Goal: Task Accomplishment & Management: Manage account settings

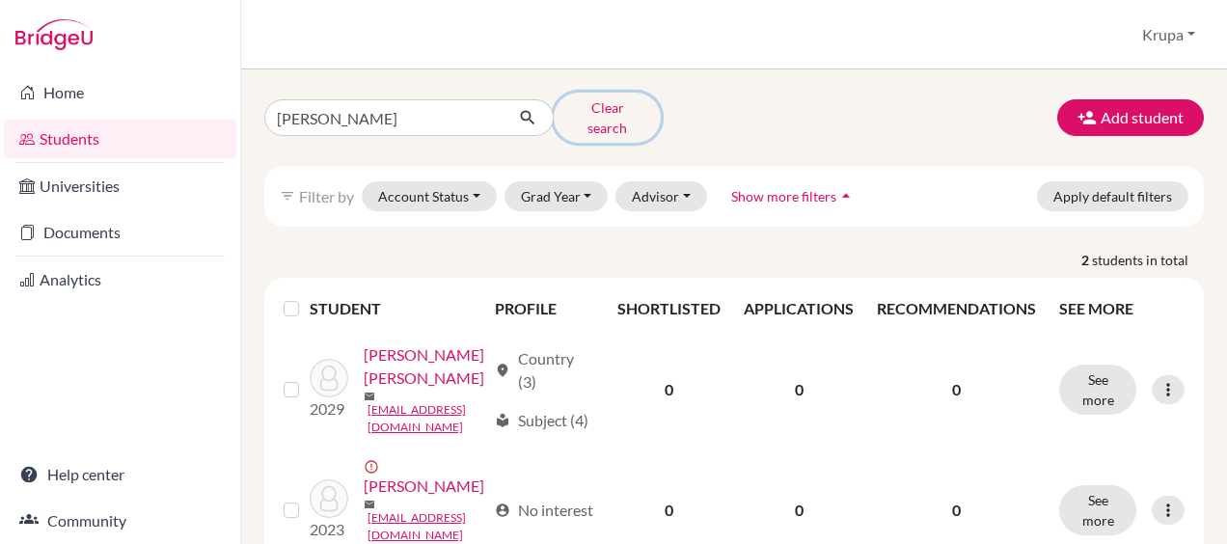
click at [608, 99] on button "Clear search" at bounding box center [607, 118] width 107 height 50
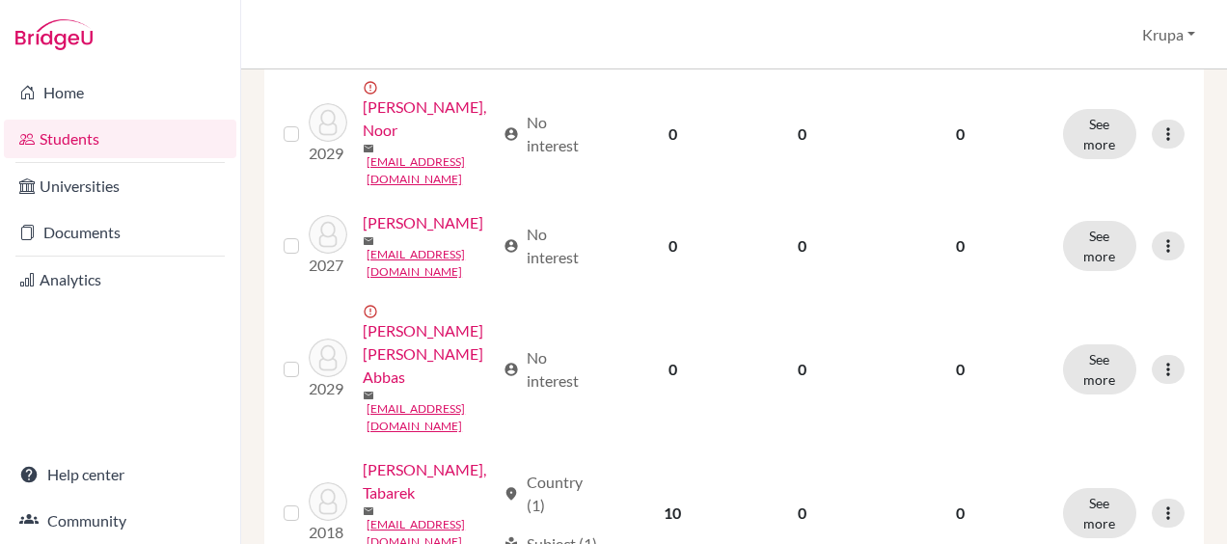
scroll to position [797, 0]
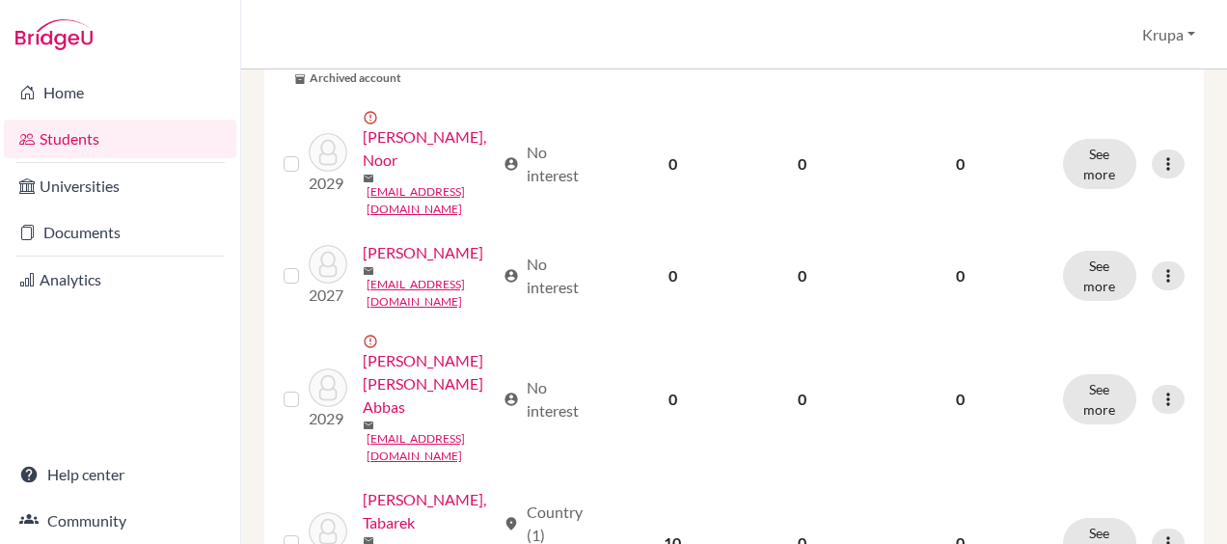
click at [93, 174] on link "Universities" at bounding box center [120, 186] width 232 height 39
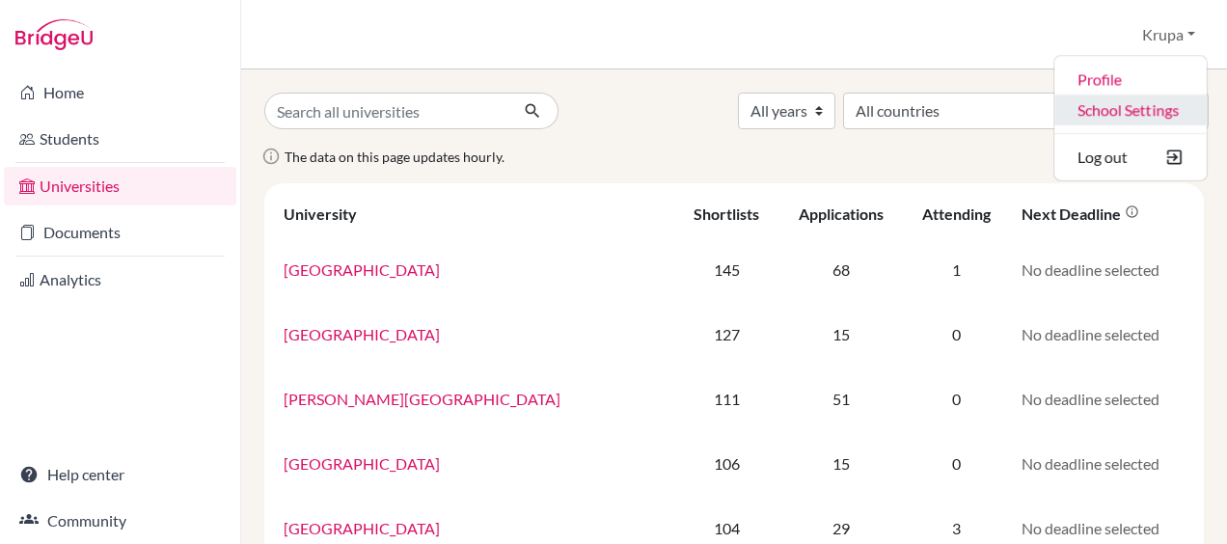
click at [1134, 115] on link "School Settings" at bounding box center [1130, 110] width 152 height 31
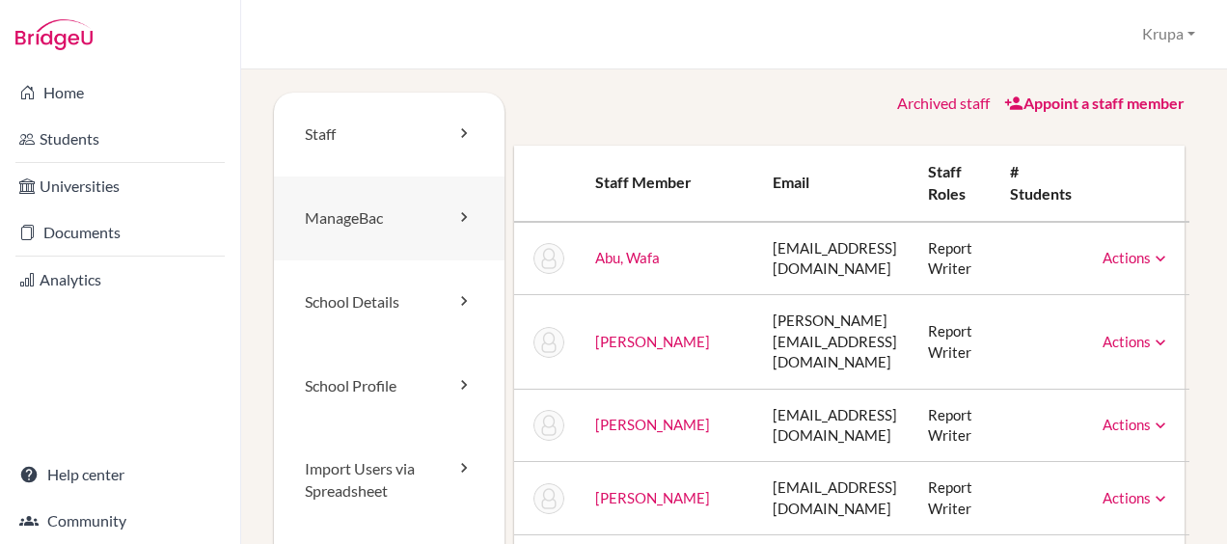
click at [468, 237] on link "ManageBac" at bounding box center [389, 219] width 231 height 84
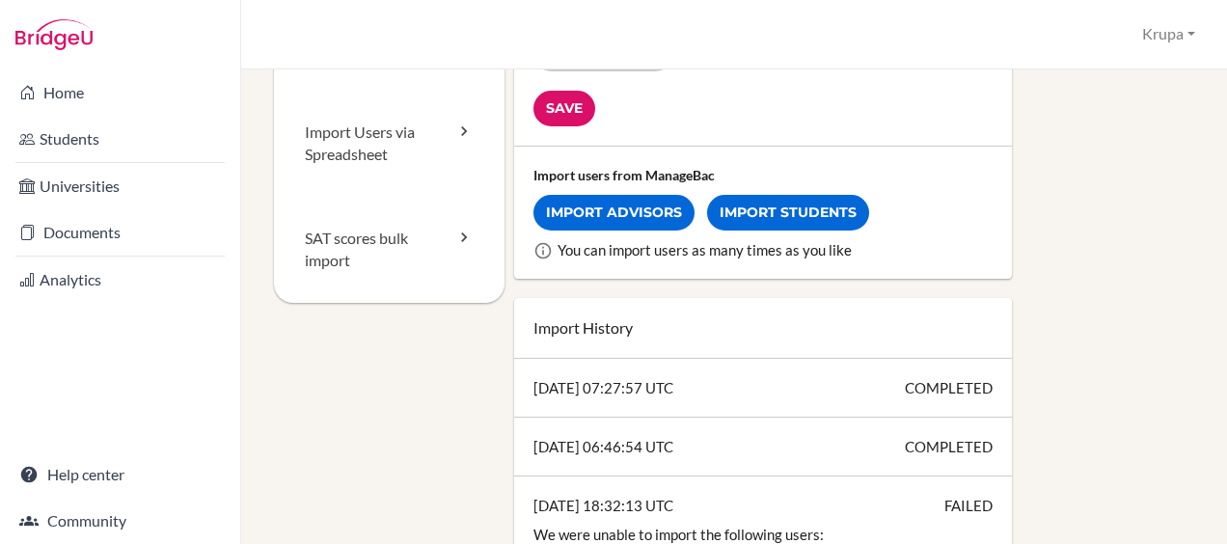
scroll to position [339, 0]
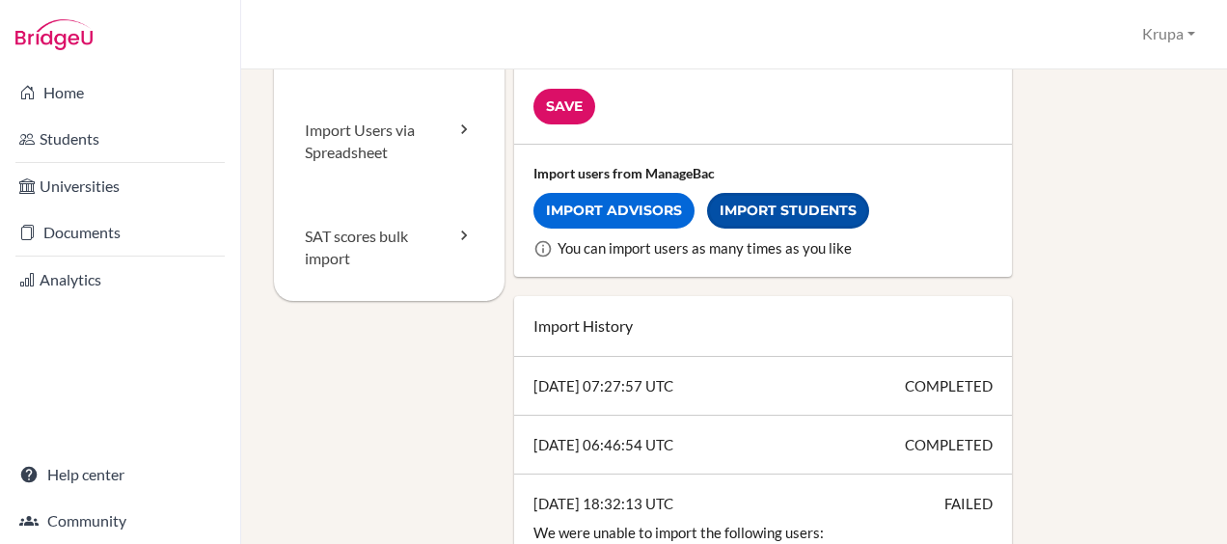
click at [751, 208] on link "Import Students" at bounding box center [788, 211] width 162 height 36
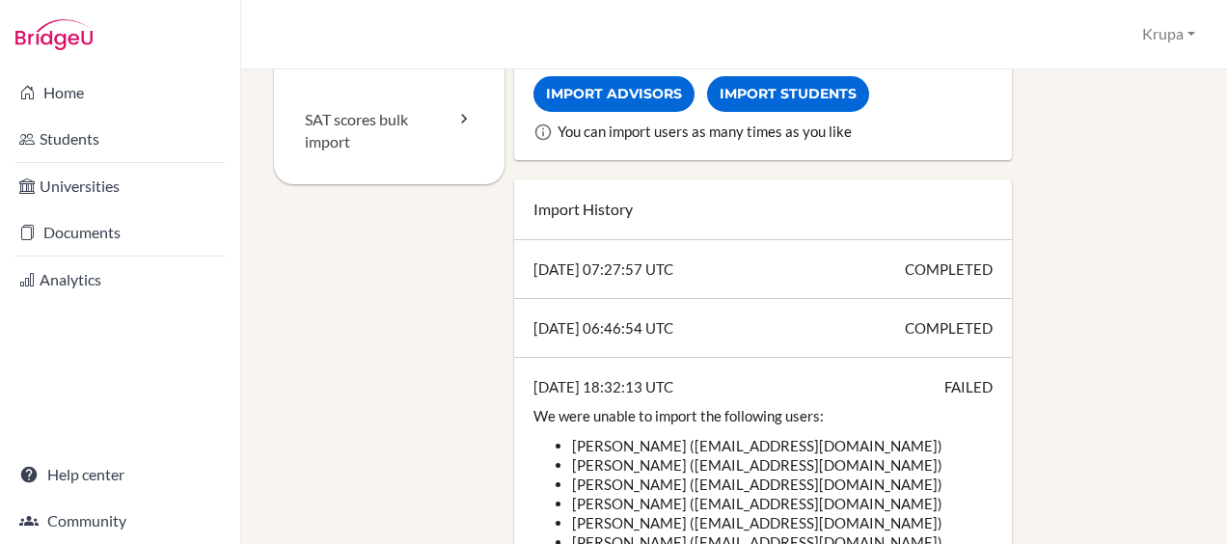
scroll to position [461, 0]
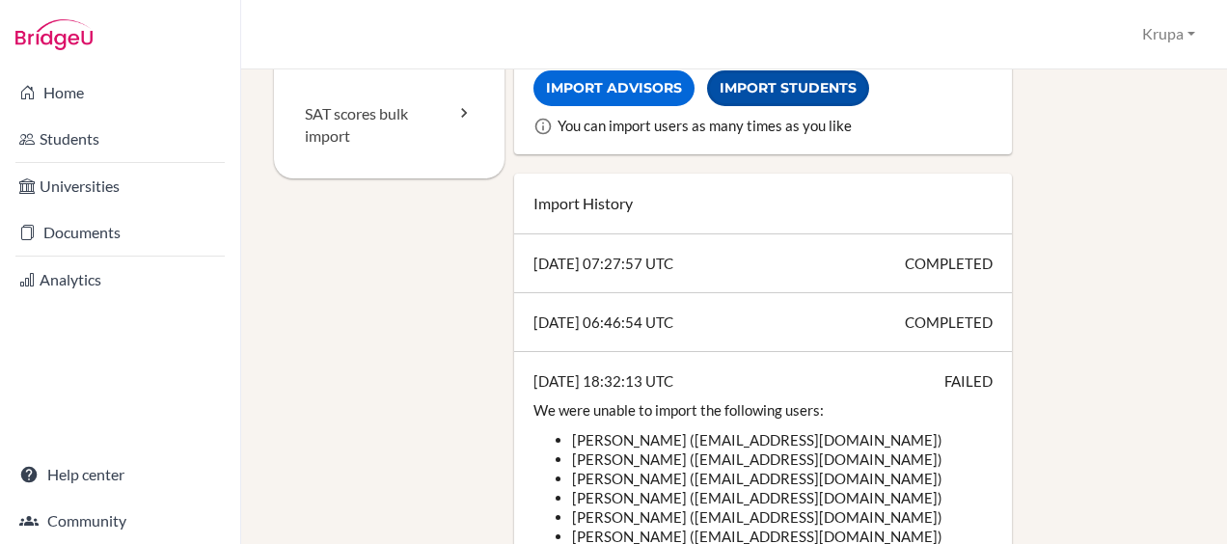
click at [799, 100] on link "Import Students" at bounding box center [788, 88] width 162 height 36
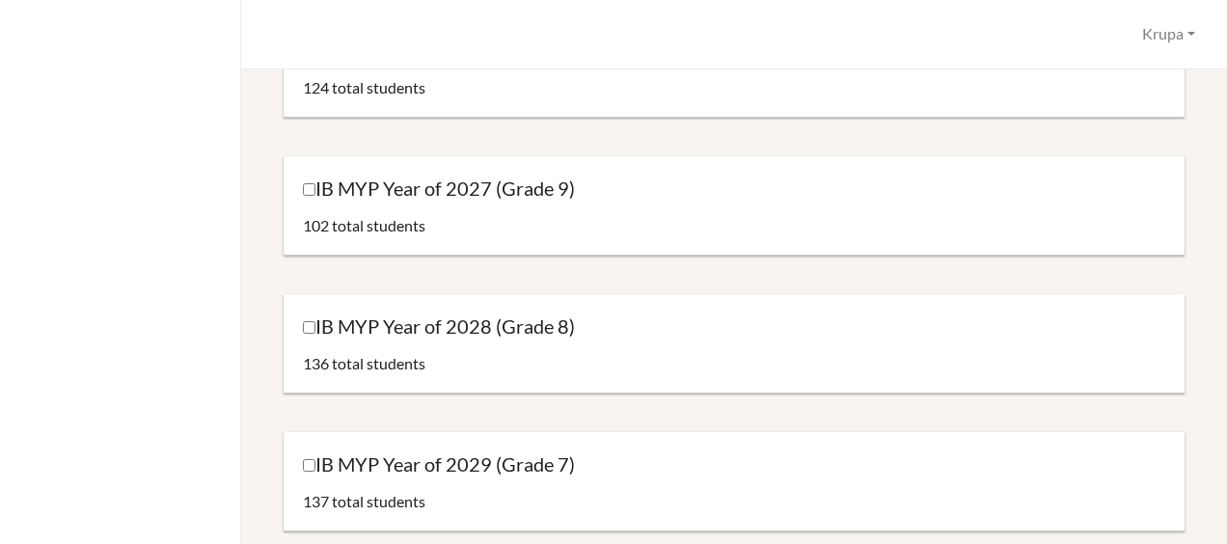
scroll to position [803, 0]
click at [310, 197] on label "IB MYP Year of 2027 (Grade 9)" at bounding box center [439, 190] width 272 height 26
click at [310, 197] on input "IB MYP Year of 2027 (Grade 9)" at bounding box center [309, 191] width 13 height 13
checkbox input "true"
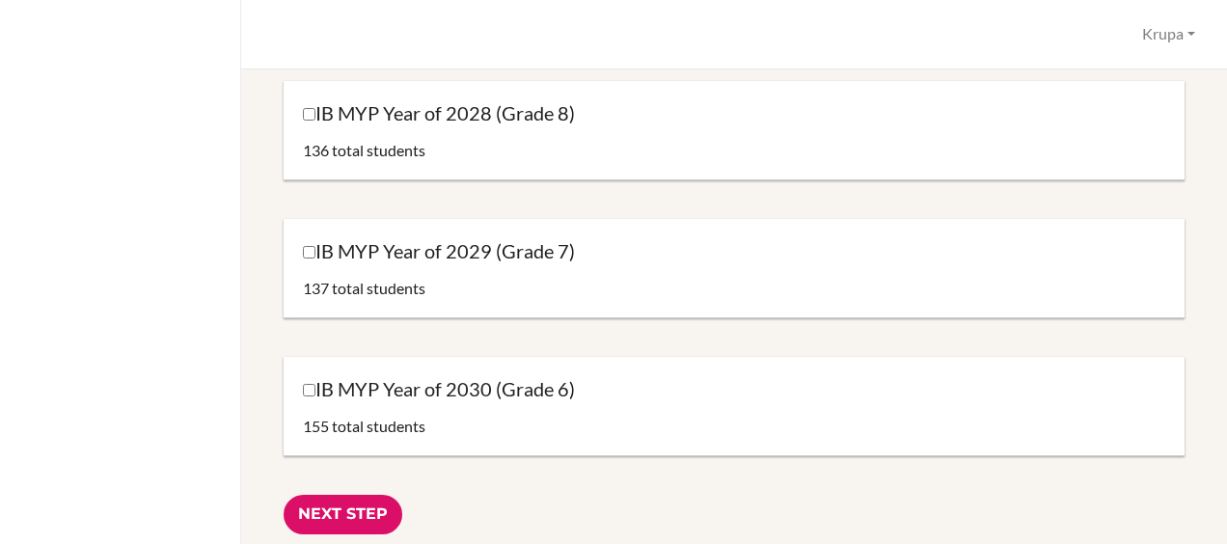
scroll to position [1020, 0]
click at [349, 508] on input "Next Step" at bounding box center [343, 514] width 119 height 40
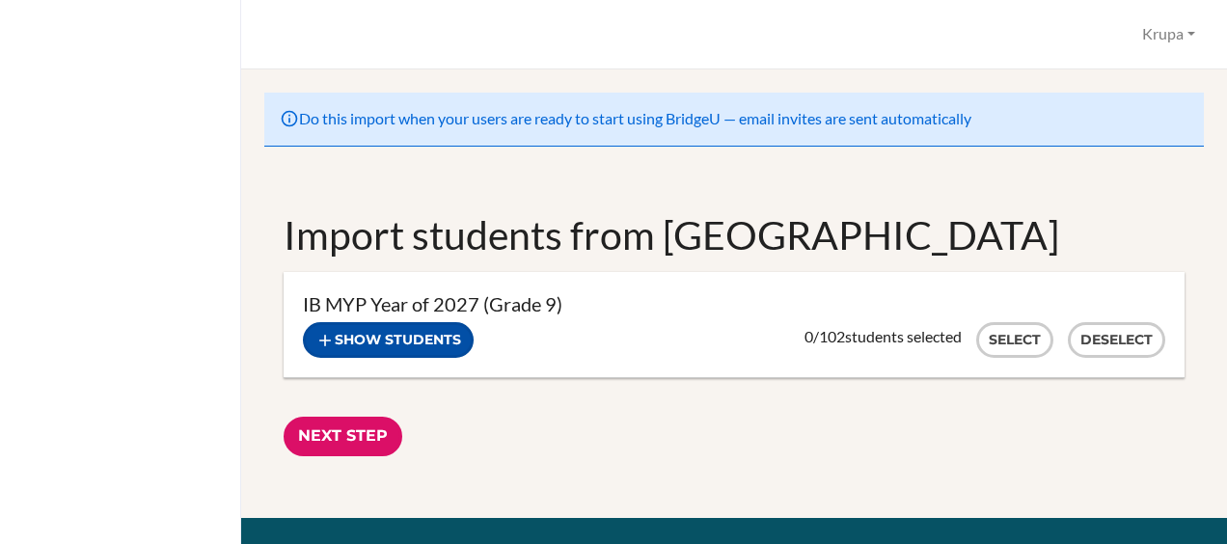
click at [420, 325] on button "Show students" at bounding box center [388, 340] width 171 height 36
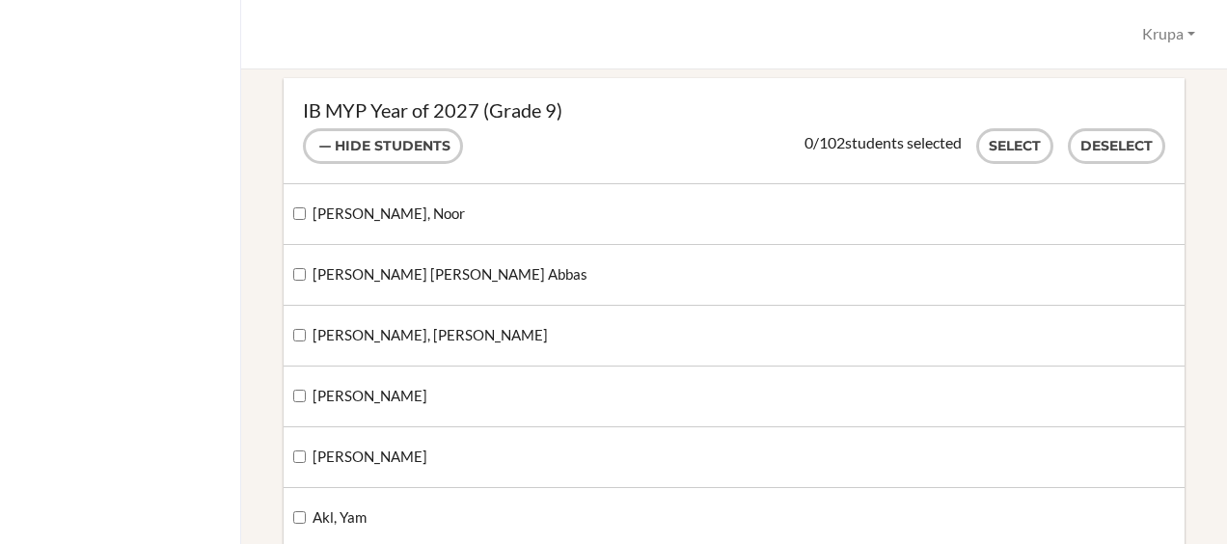
scroll to position [195, 0]
click at [991, 141] on button "Select" at bounding box center [1014, 145] width 77 height 36
checkbox input "true"
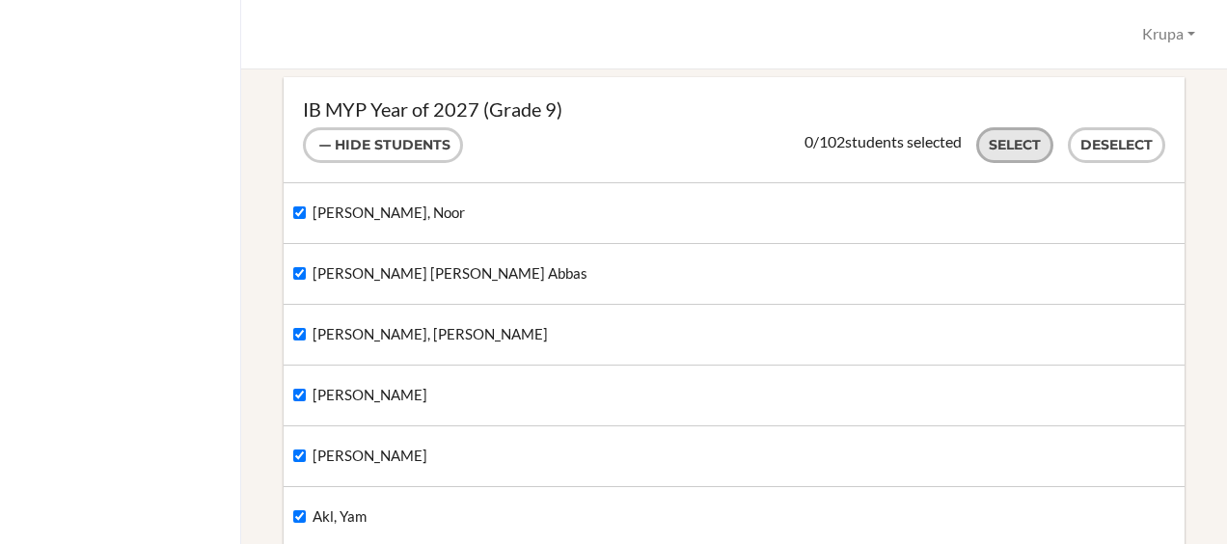
checkbox input "true"
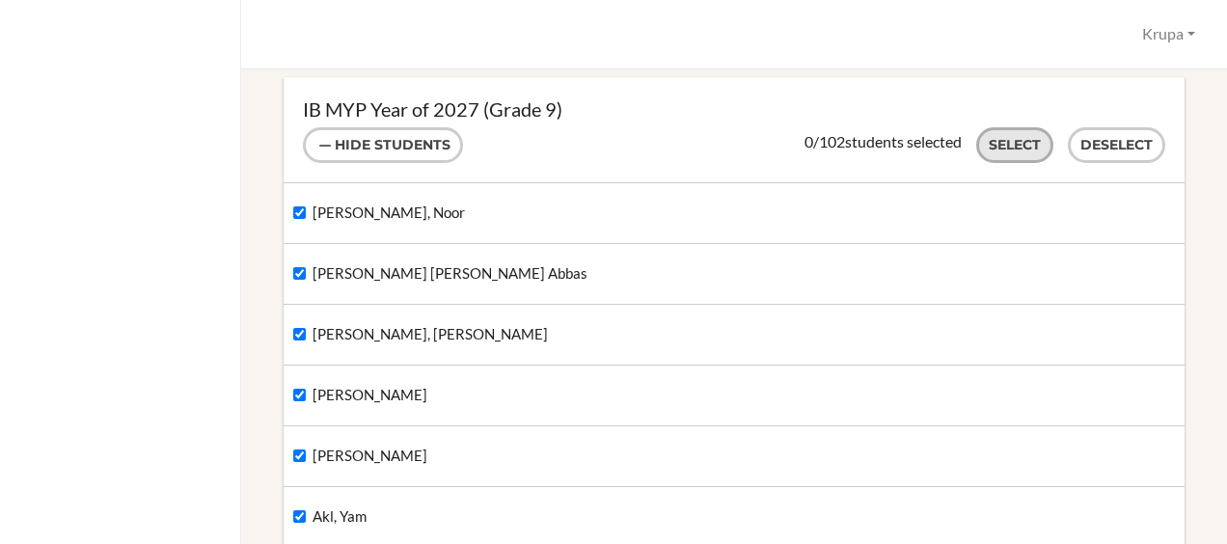
checkbox input "true"
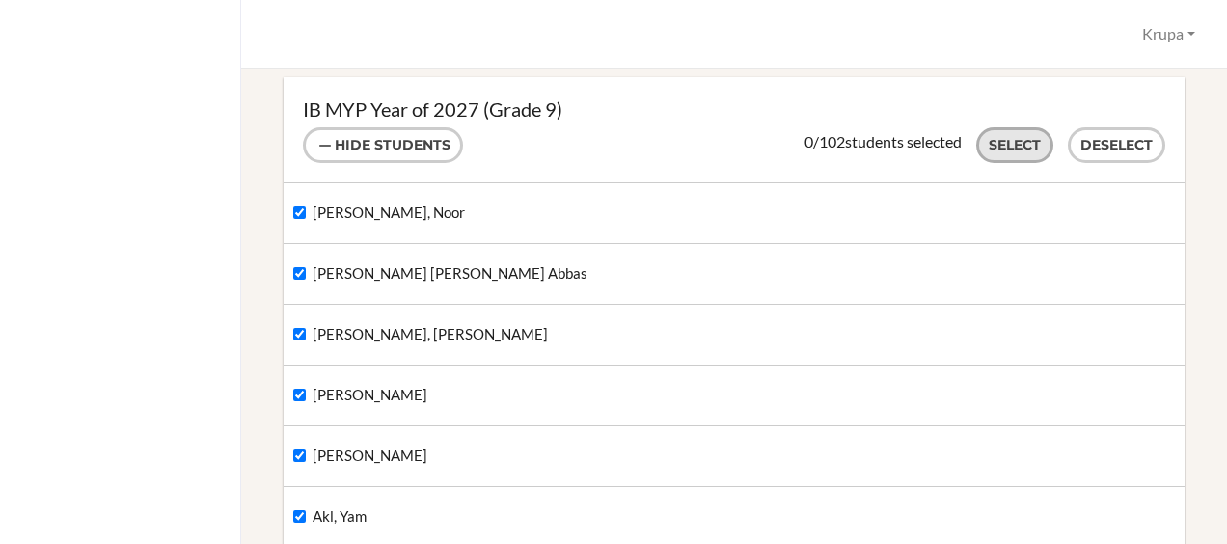
checkbox input "true"
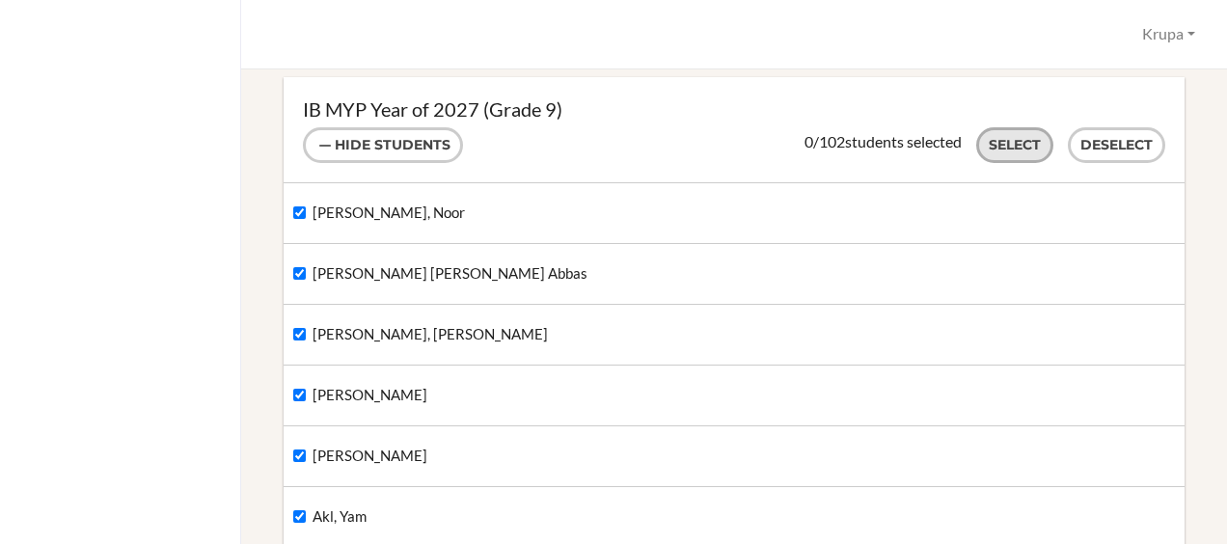
checkbox input "true"
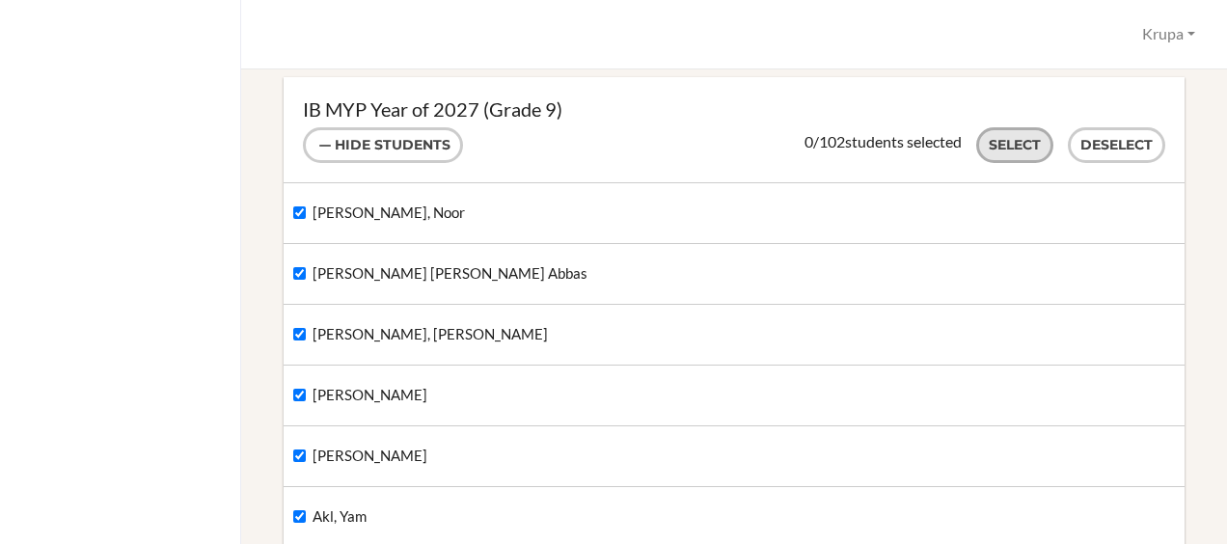
checkbox input "true"
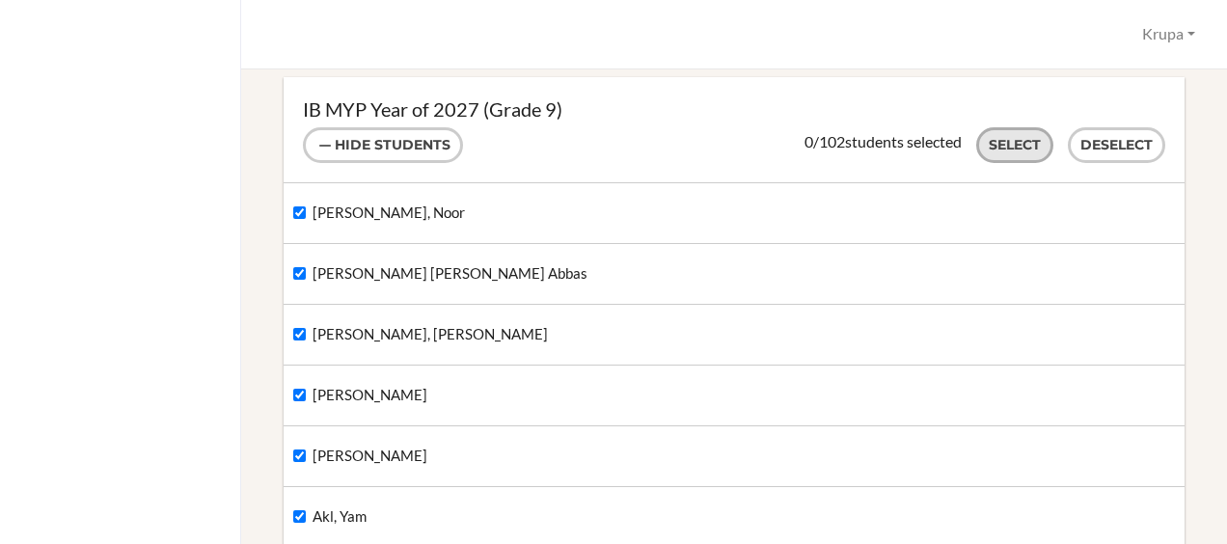
checkbox input "true"
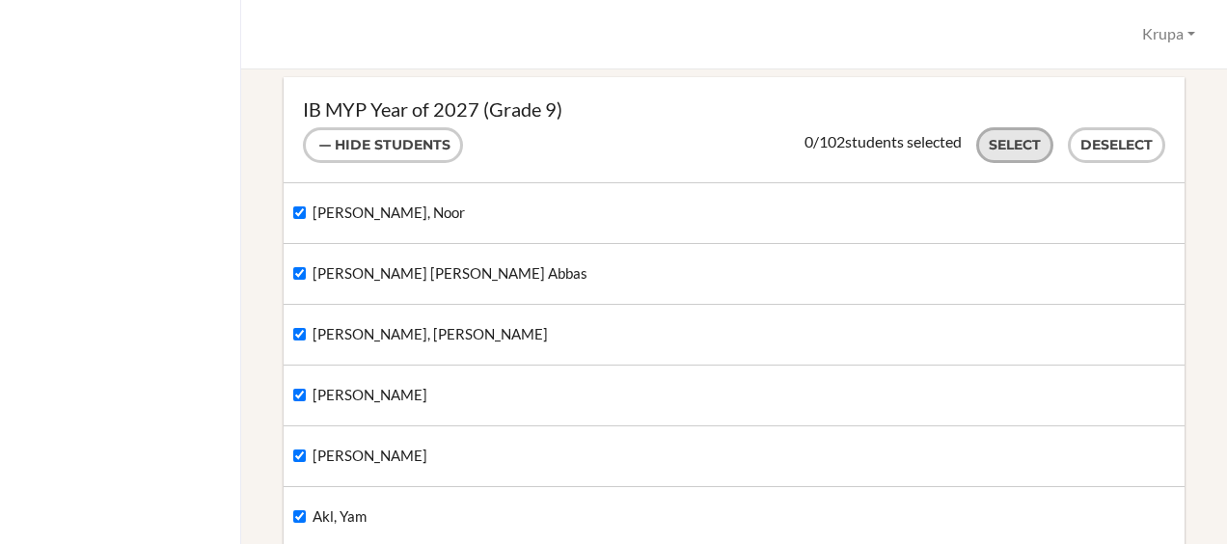
checkbox input "true"
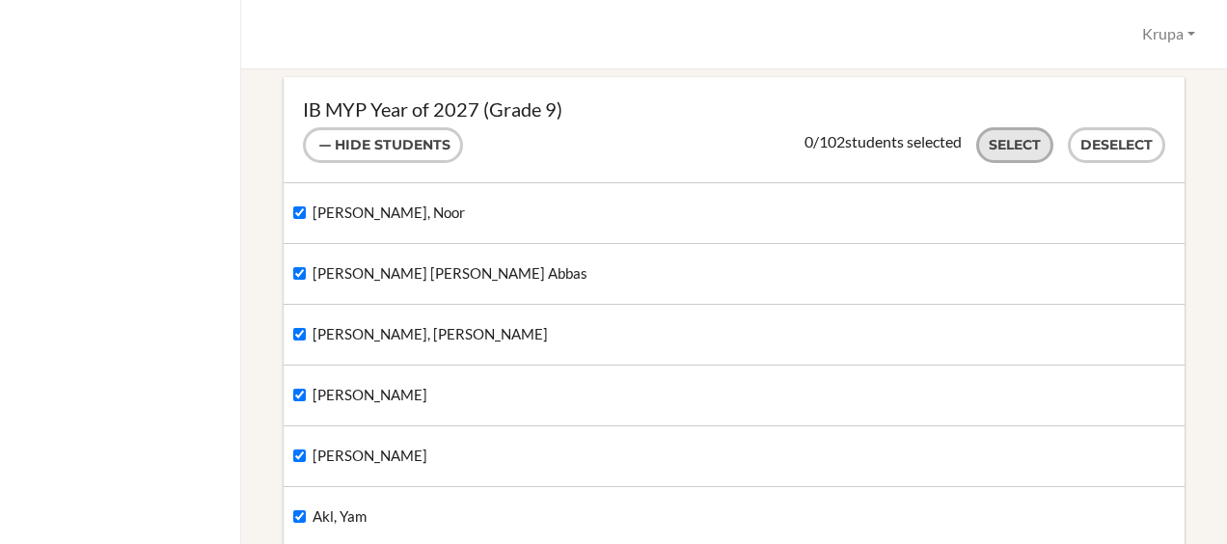
checkbox input "true"
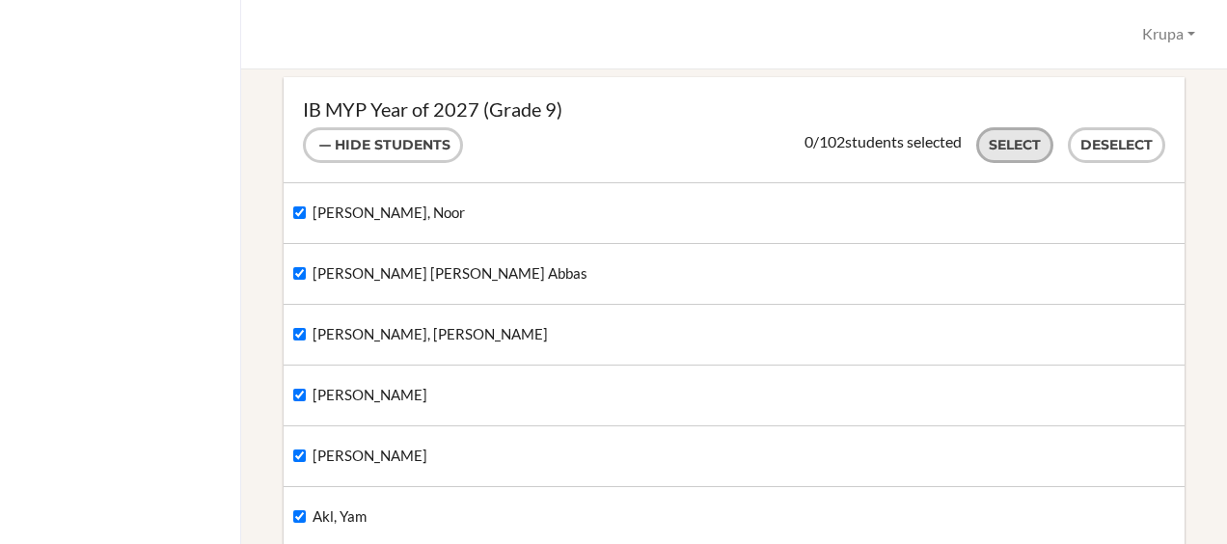
checkbox input "true"
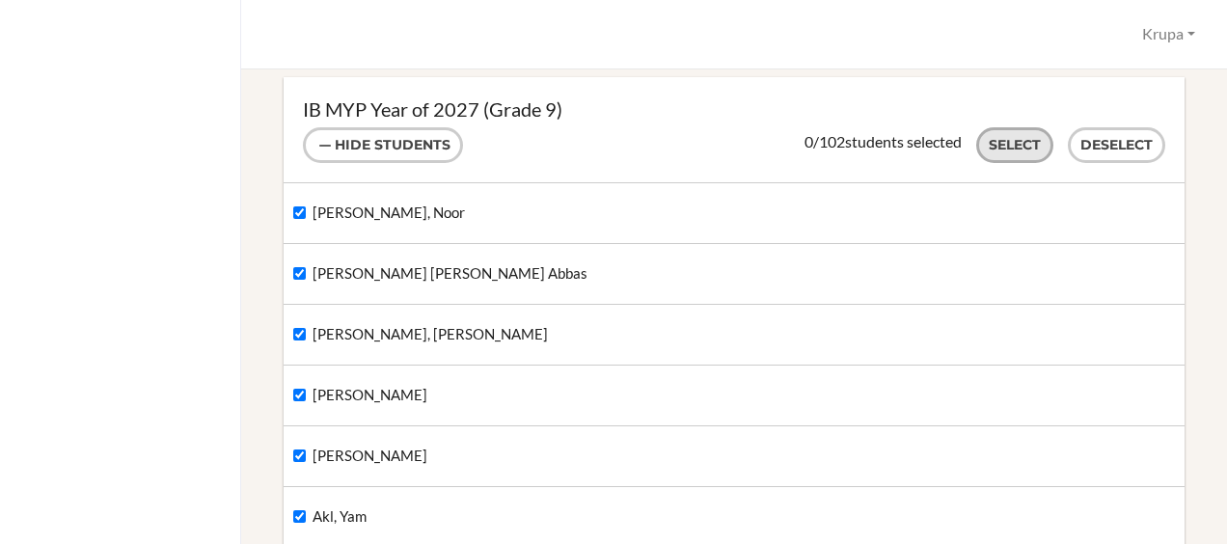
checkbox input "true"
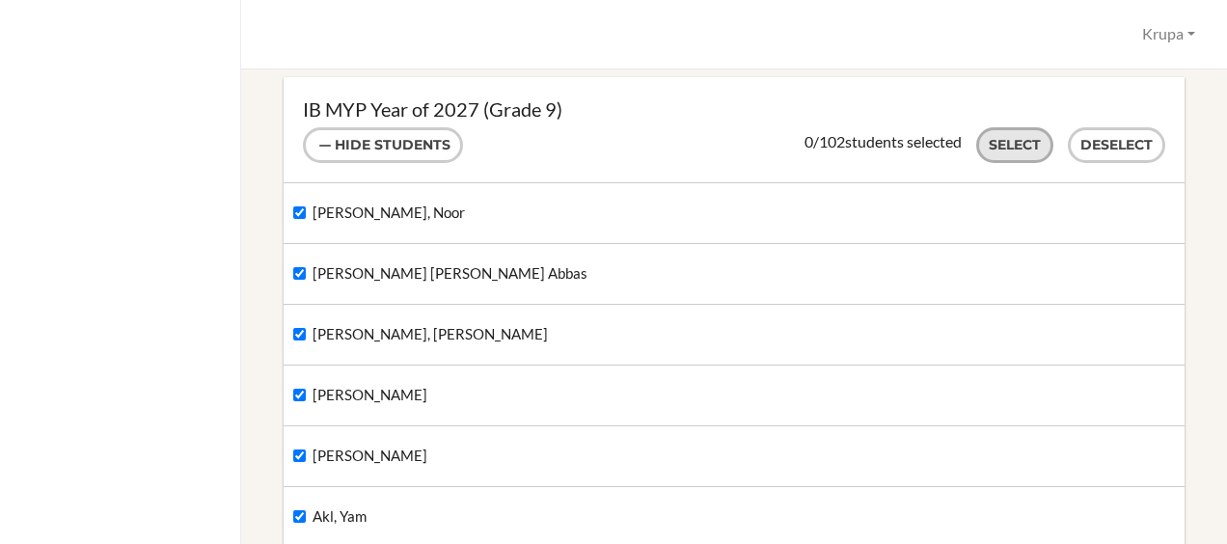
checkbox input "true"
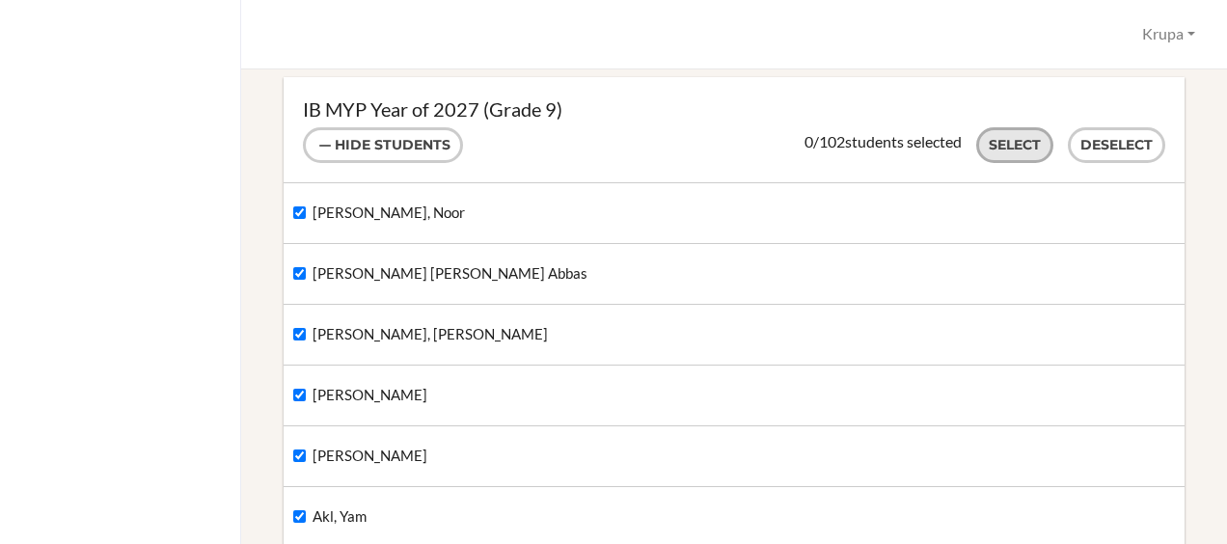
checkbox input "true"
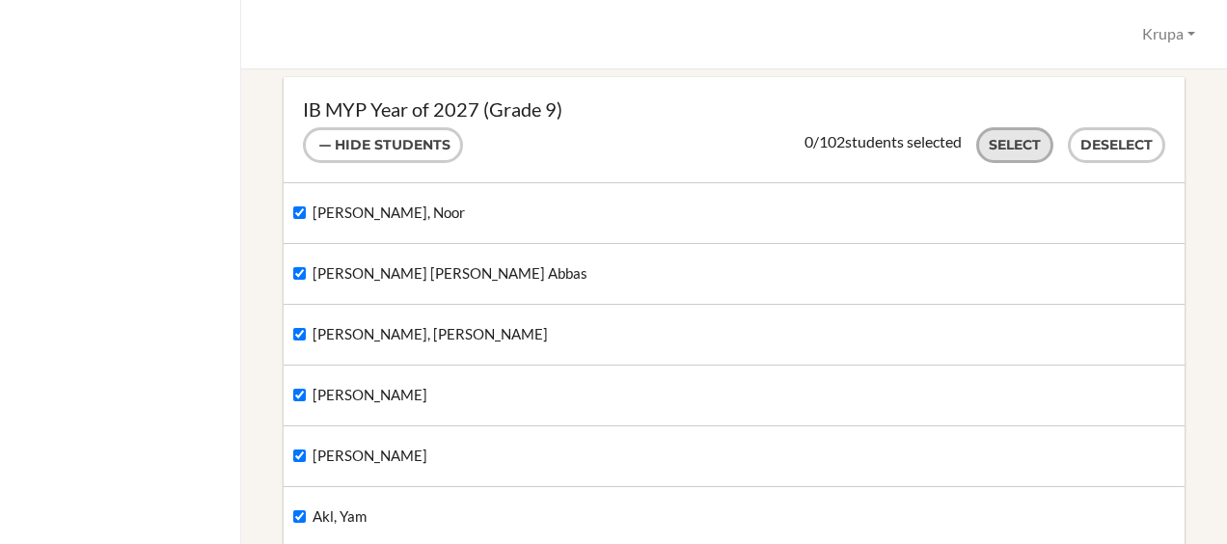
checkbox input "true"
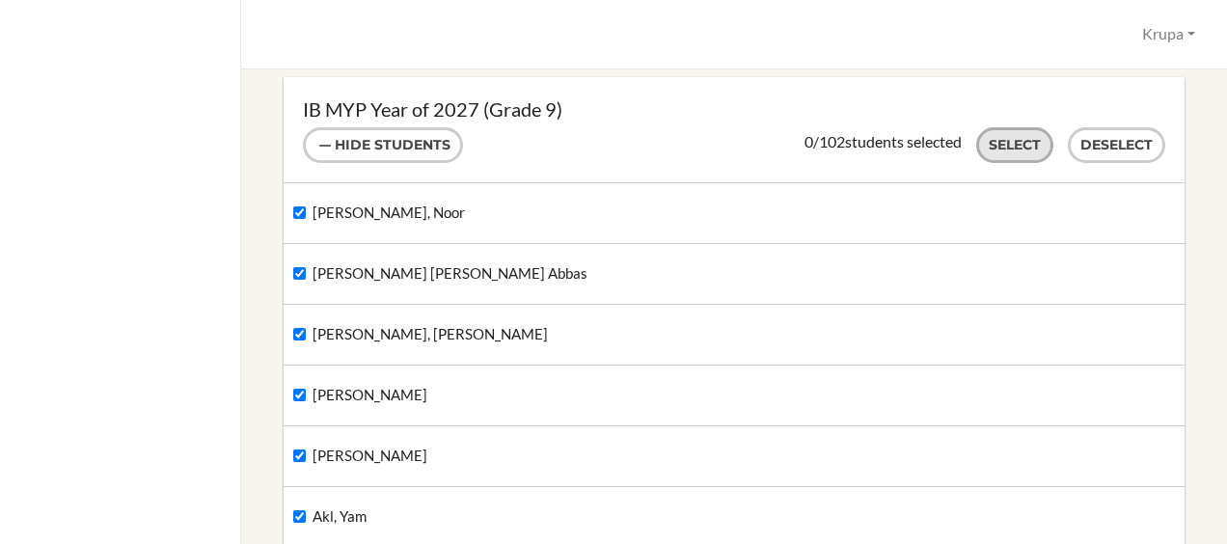
checkbox input "true"
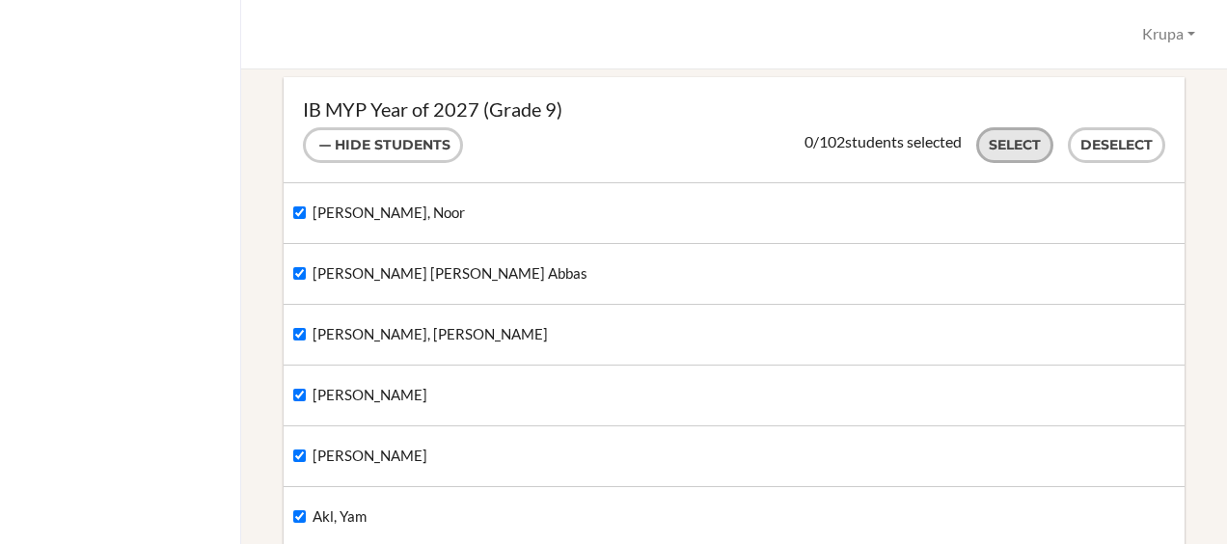
checkbox input "true"
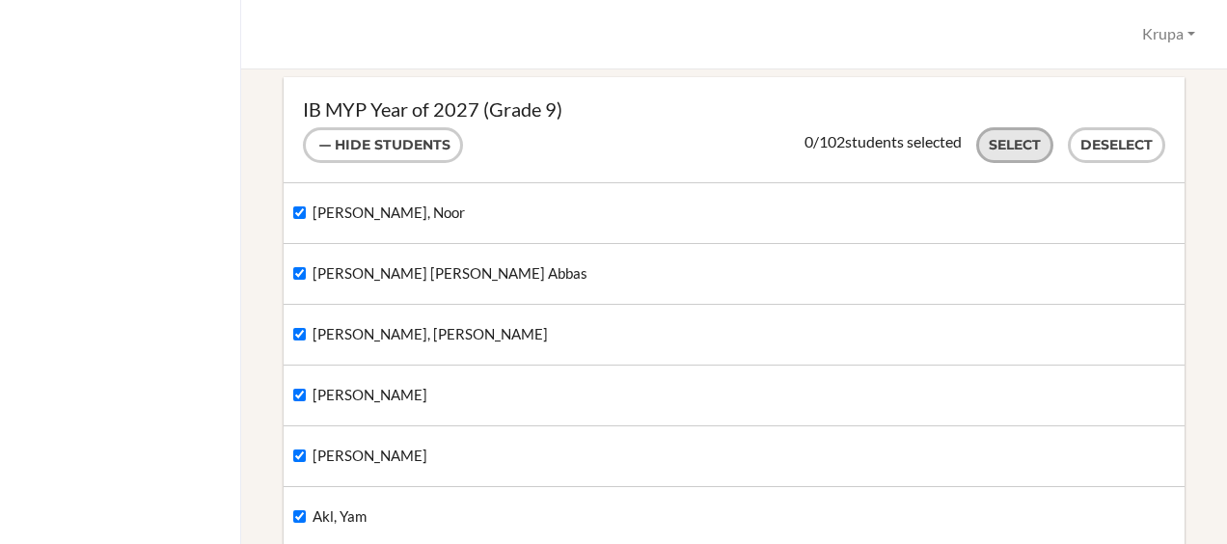
checkbox input "true"
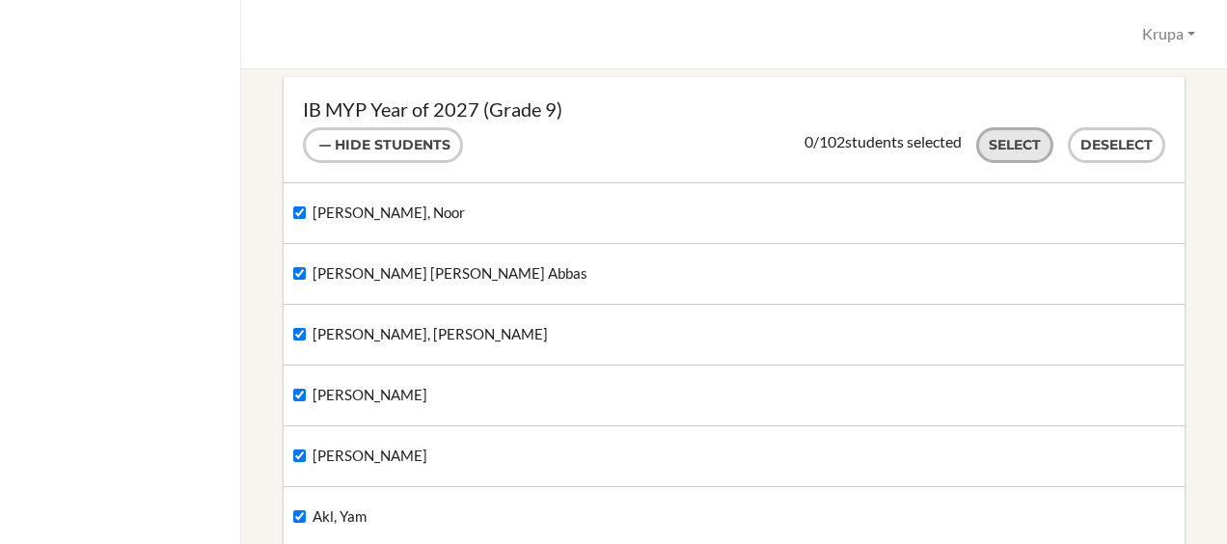
checkbox input "true"
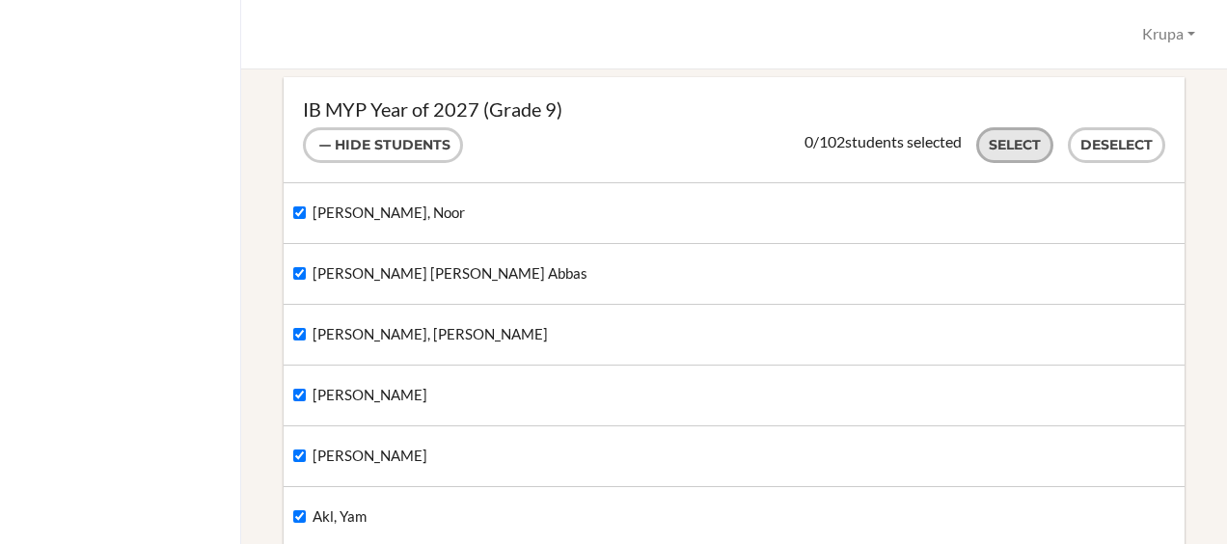
checkbox input "true"
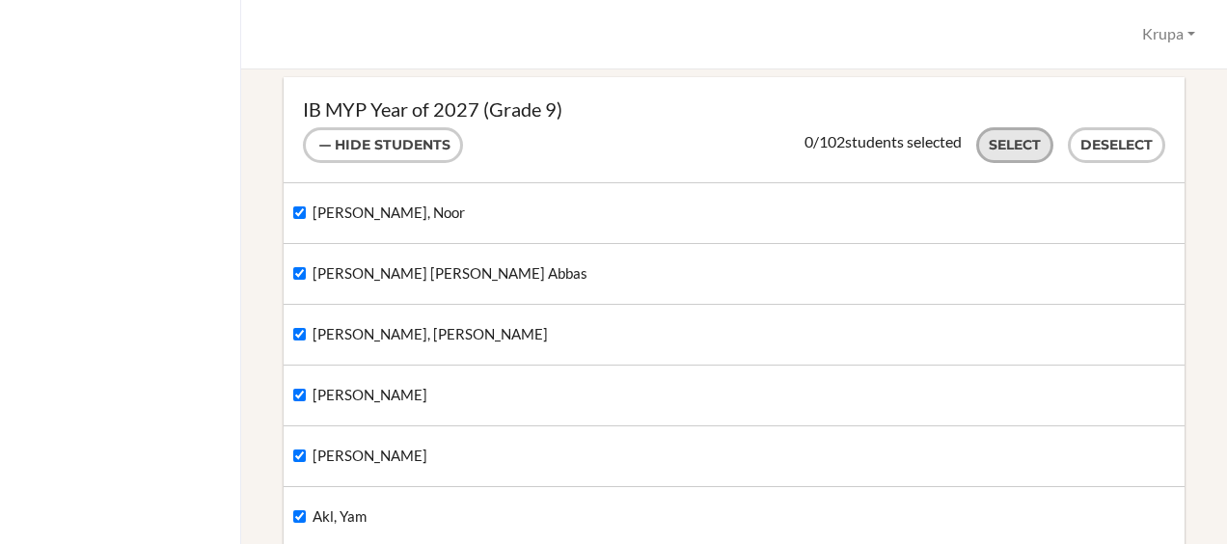
checkbox input "true"
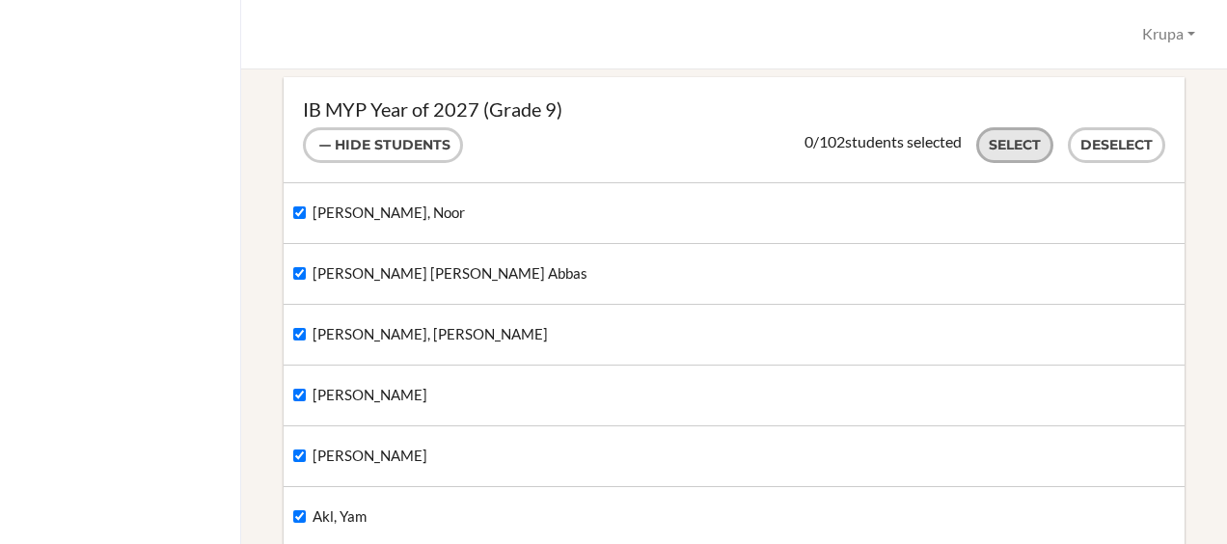
checkbox input "true"
click at [1103, 133] on button "Deselect" at bounding box center [1116, 145] width 97 height 36
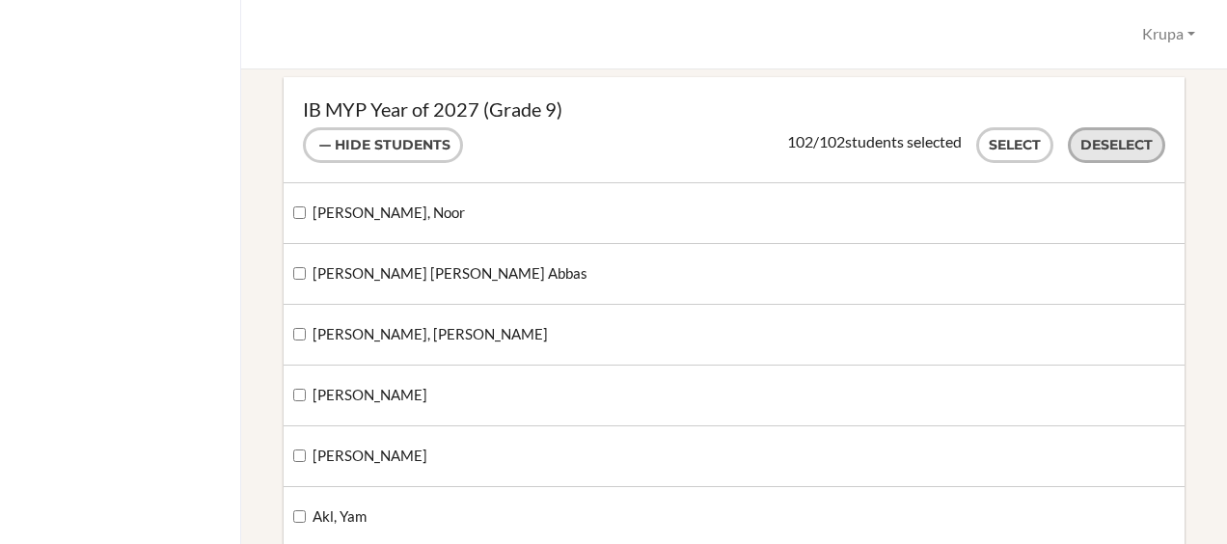
checkbox input "false"
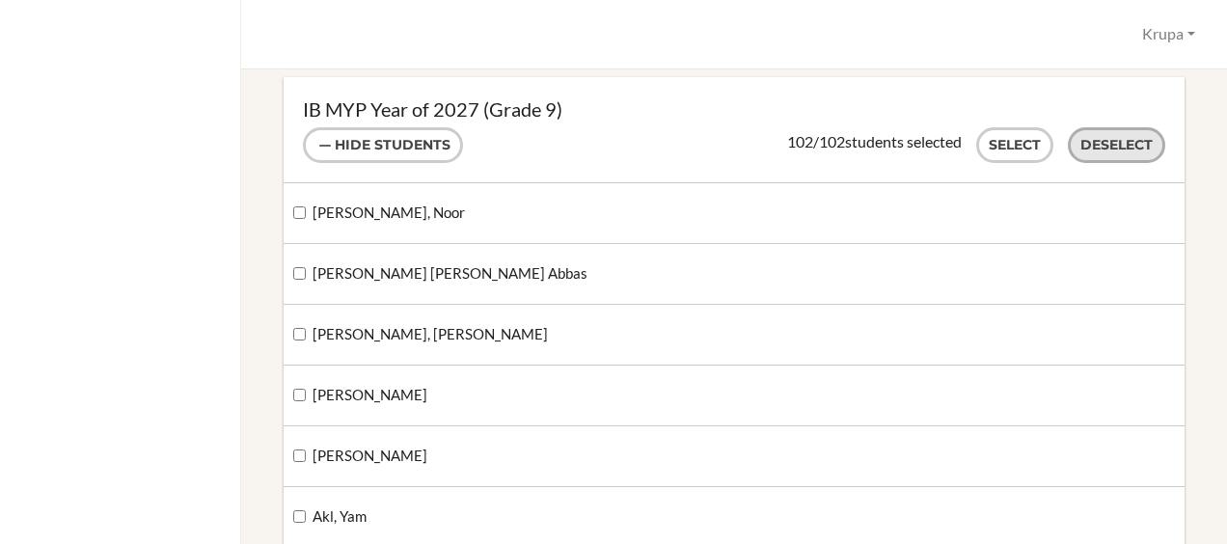
checkbox input "false"
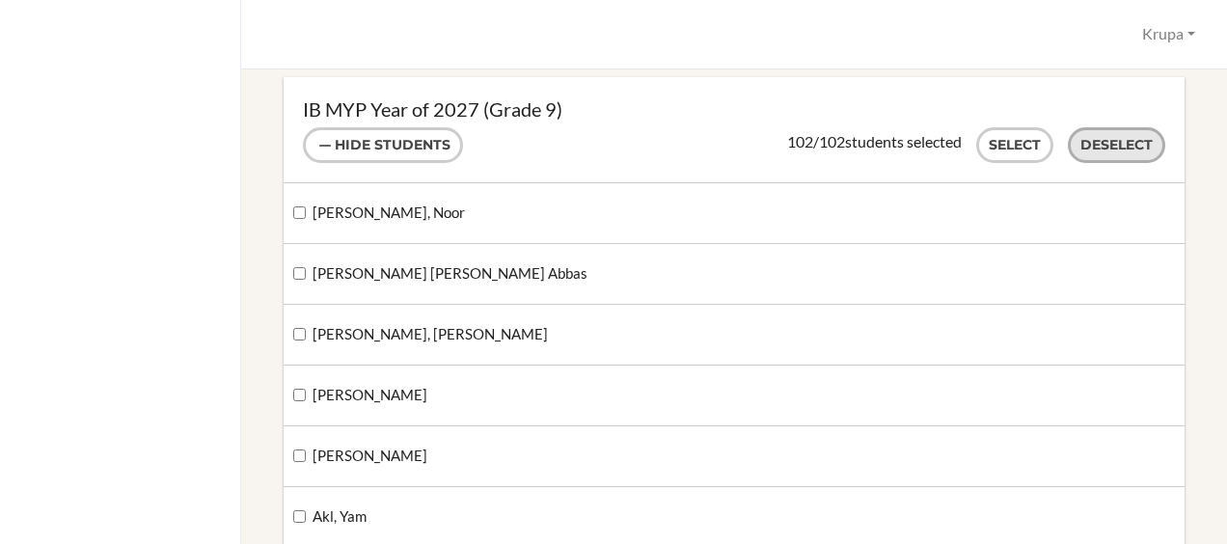
checkbox input "false"
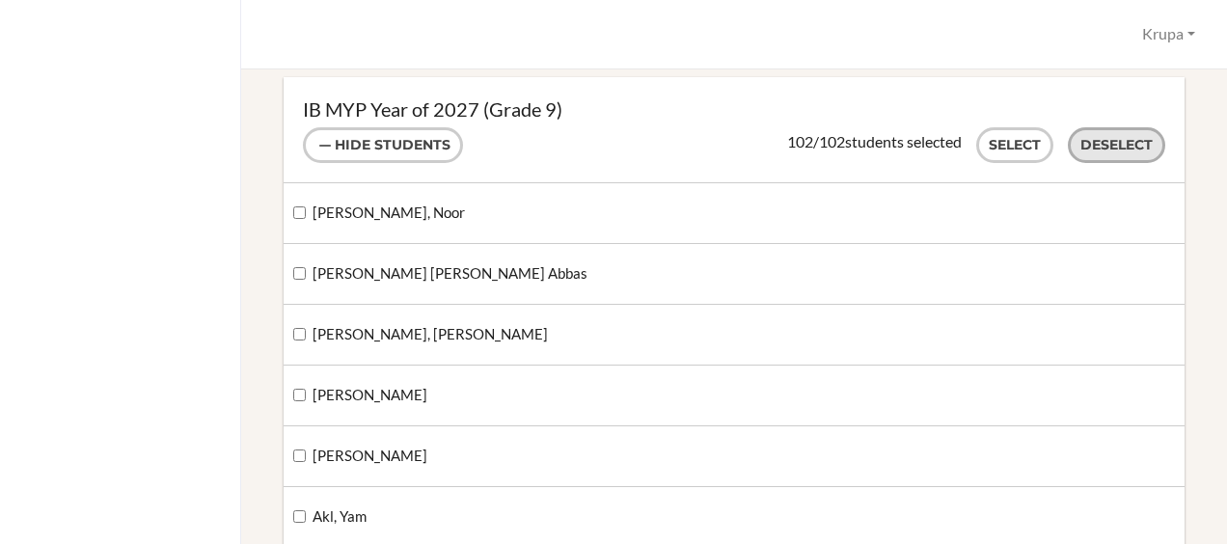
checkbox input "false"
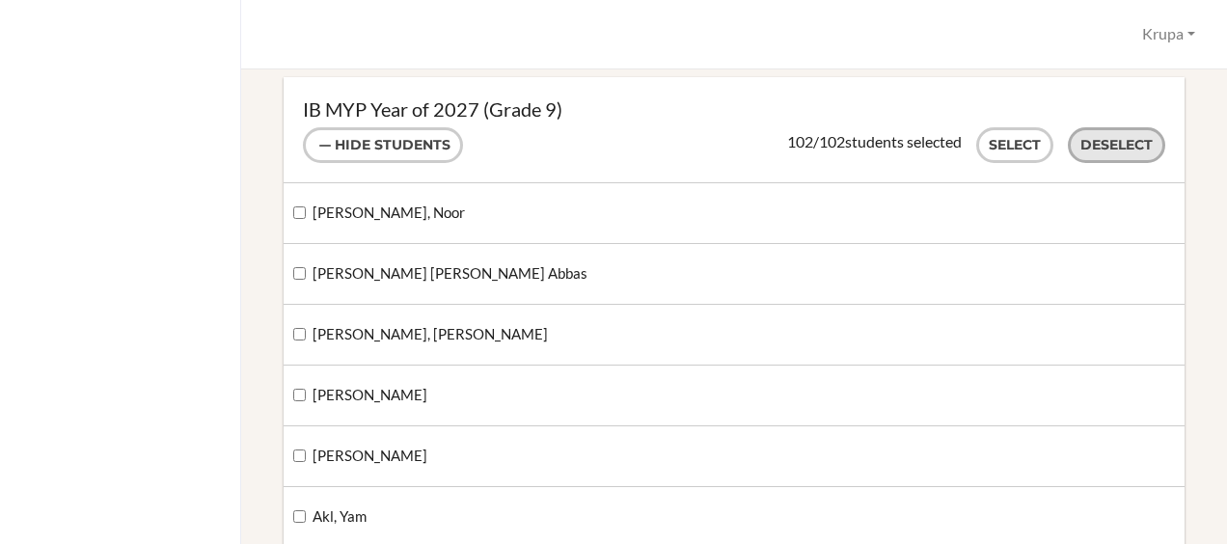
checkbox input "false"
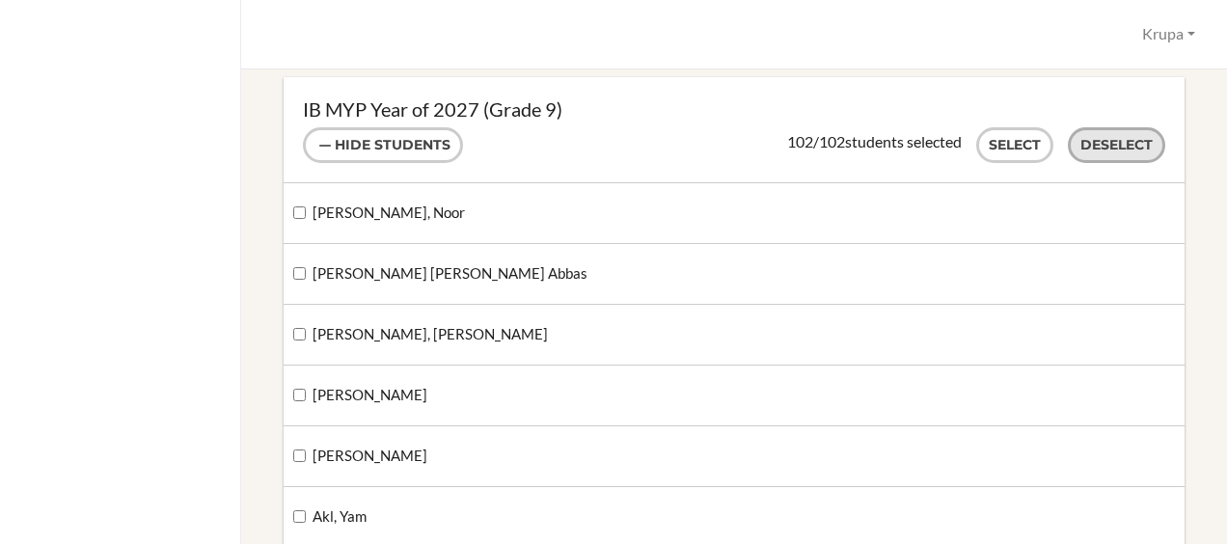
checkbox input "false"
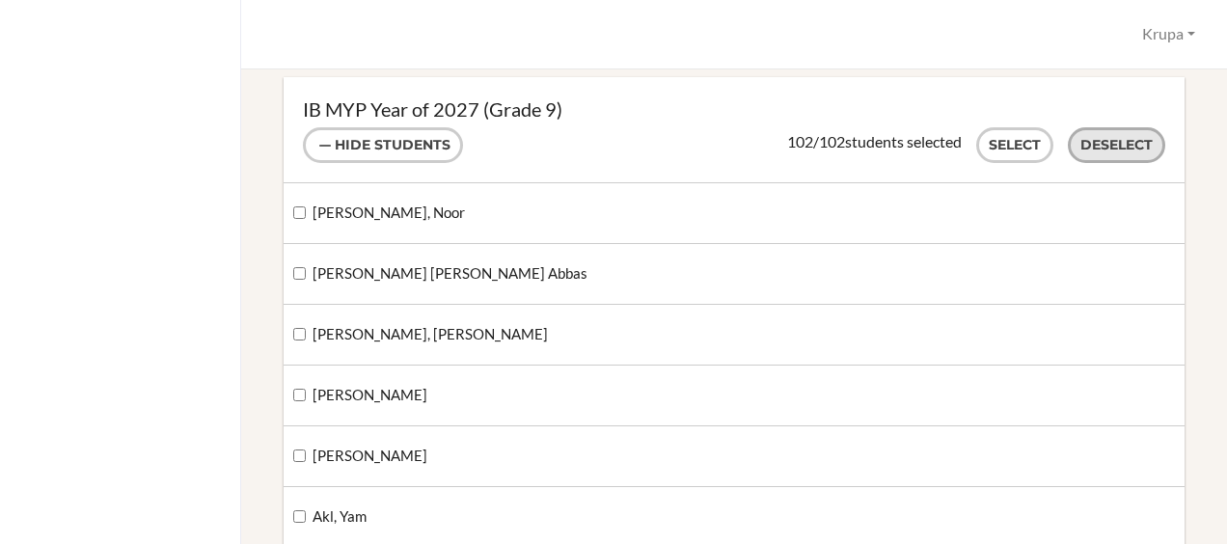
checkbox input "false"
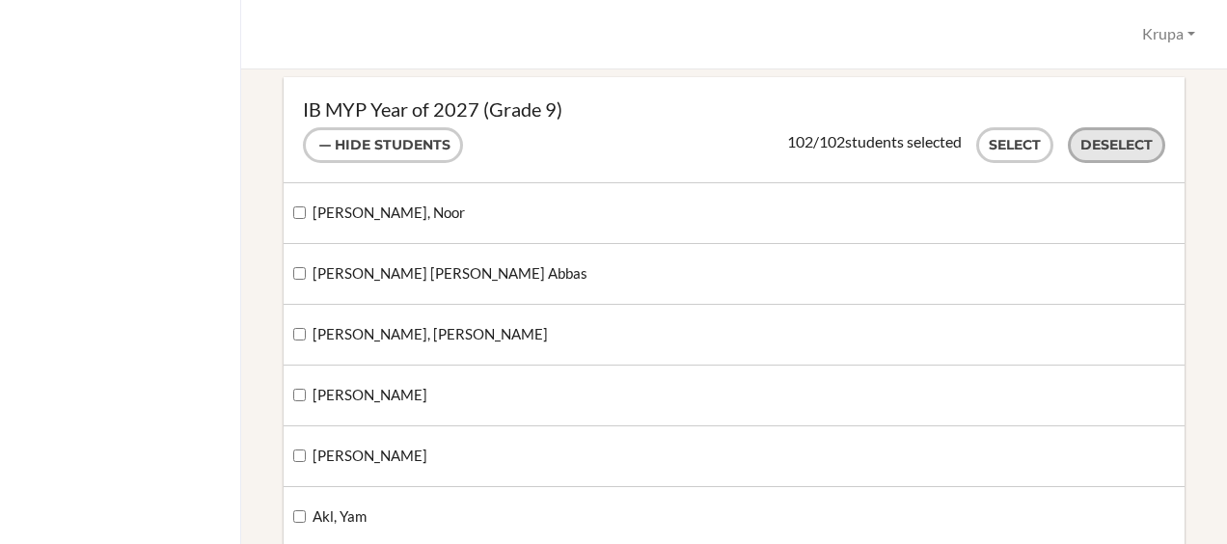
checkbox input "false"
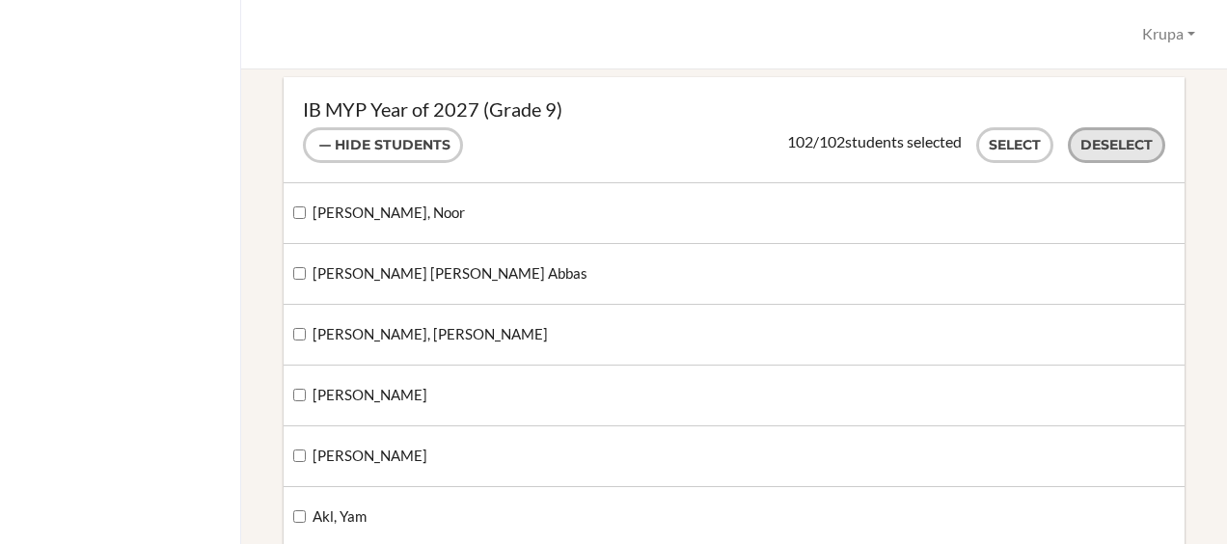
checkbox input "false"
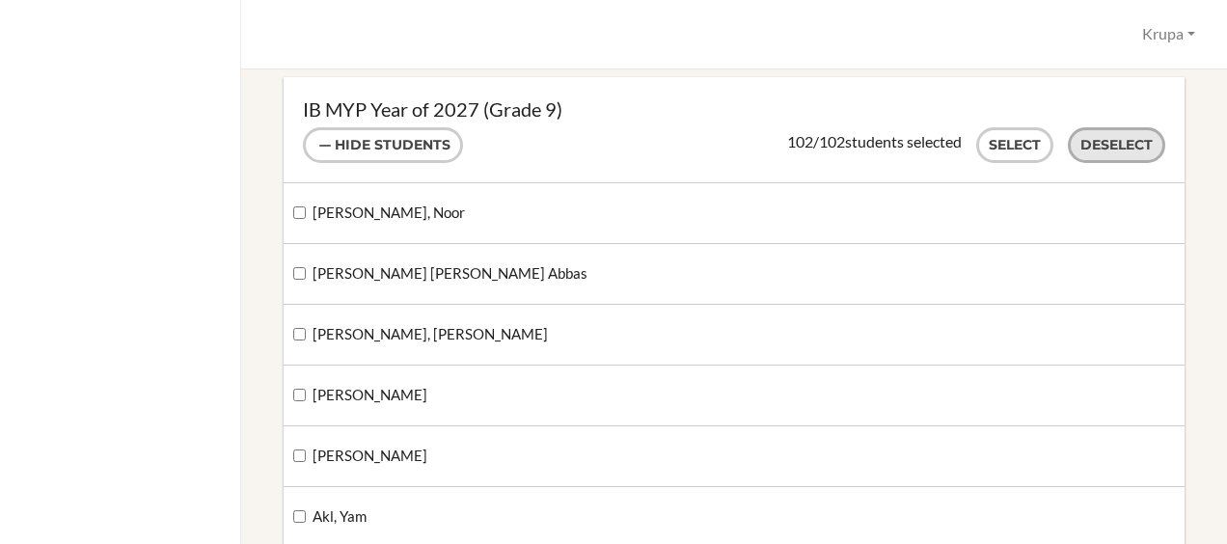
checkbox input "false"
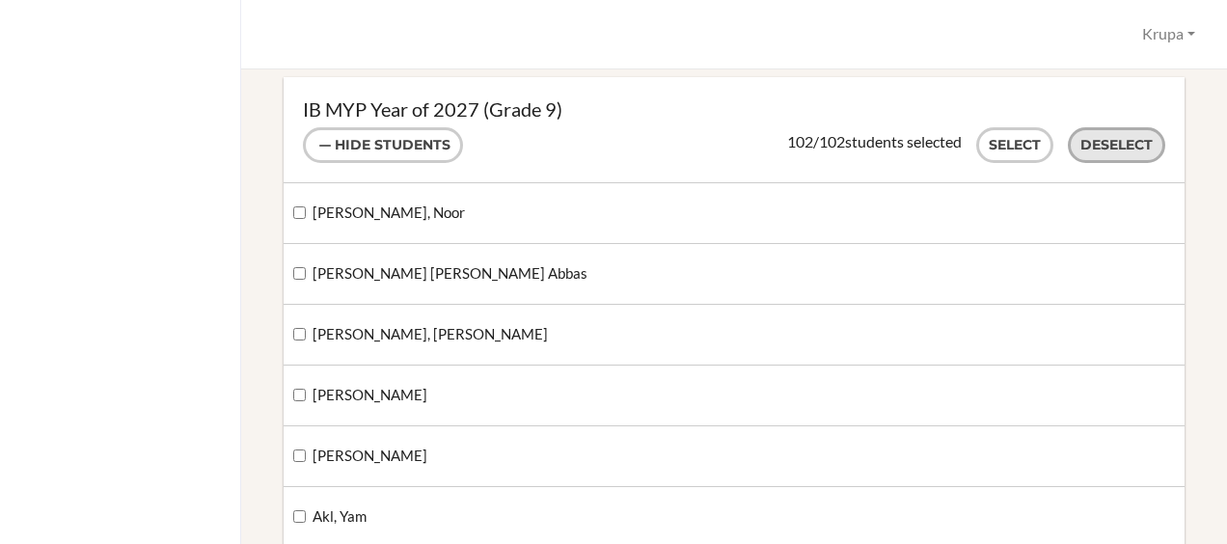
checkbox input "false"
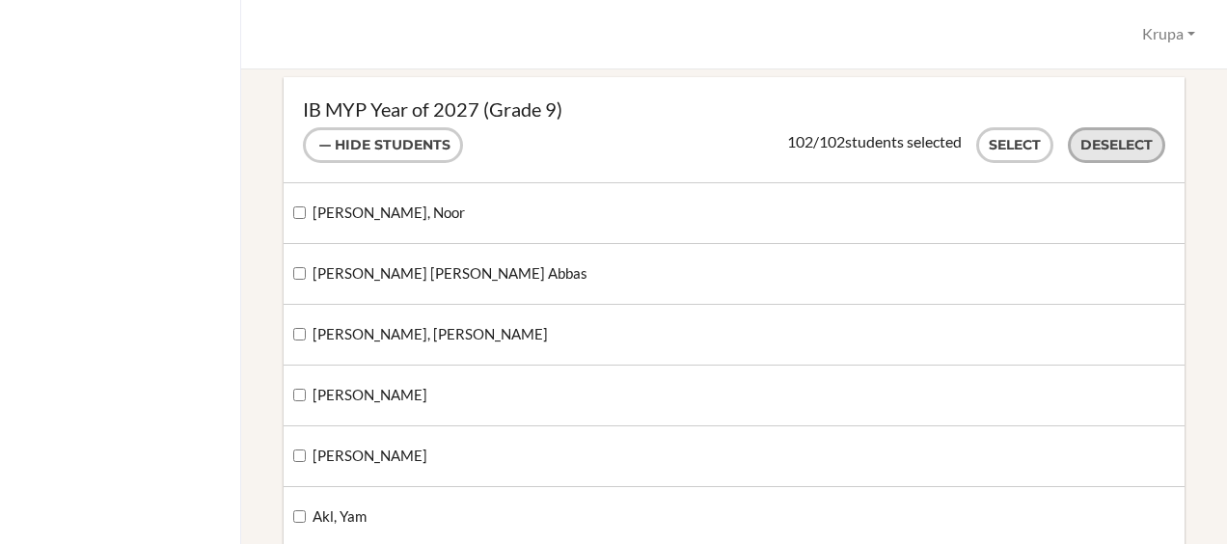
checkbox input "false"
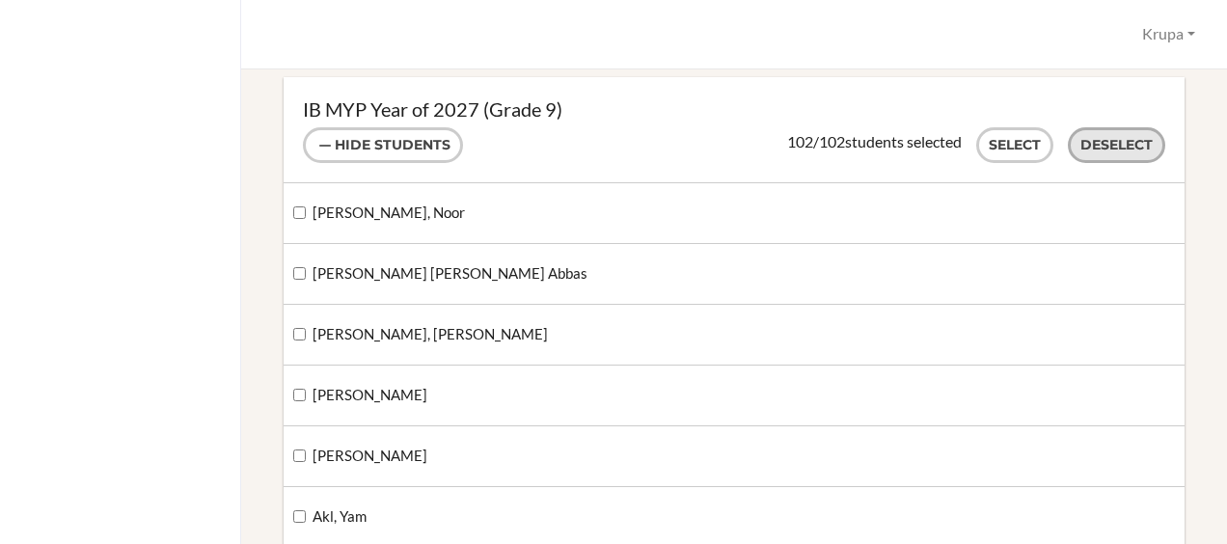
checkbox input "false"
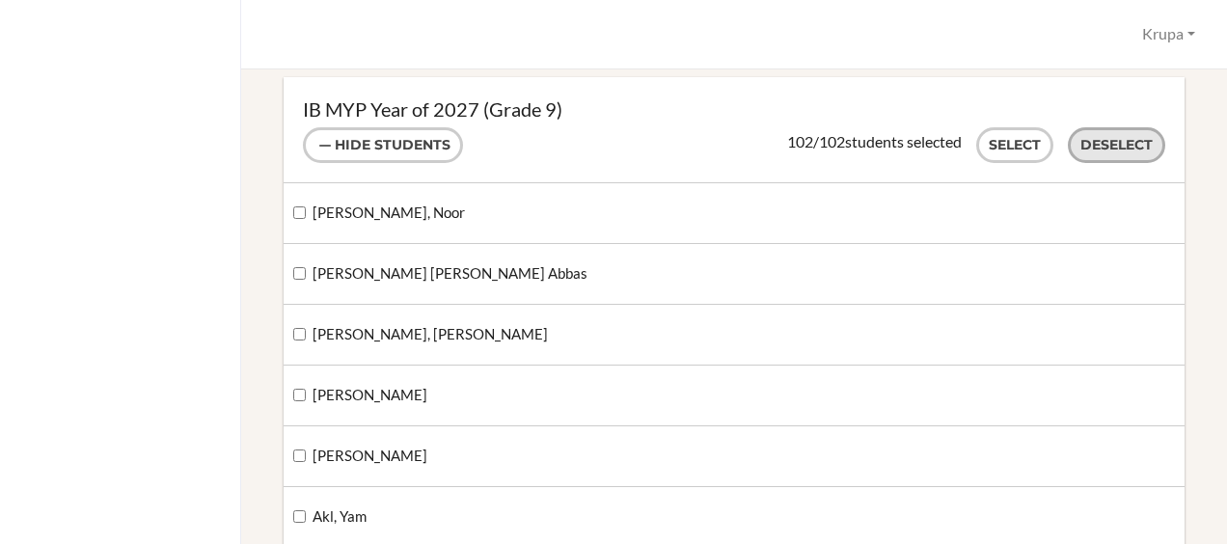
checkbox input "false"
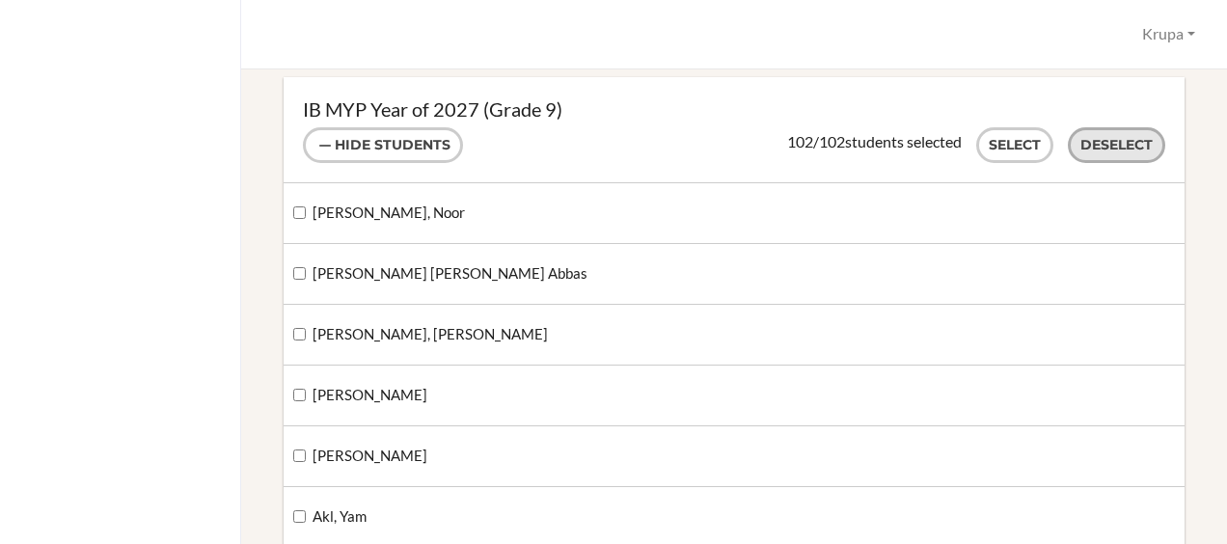
checkbox input "false"
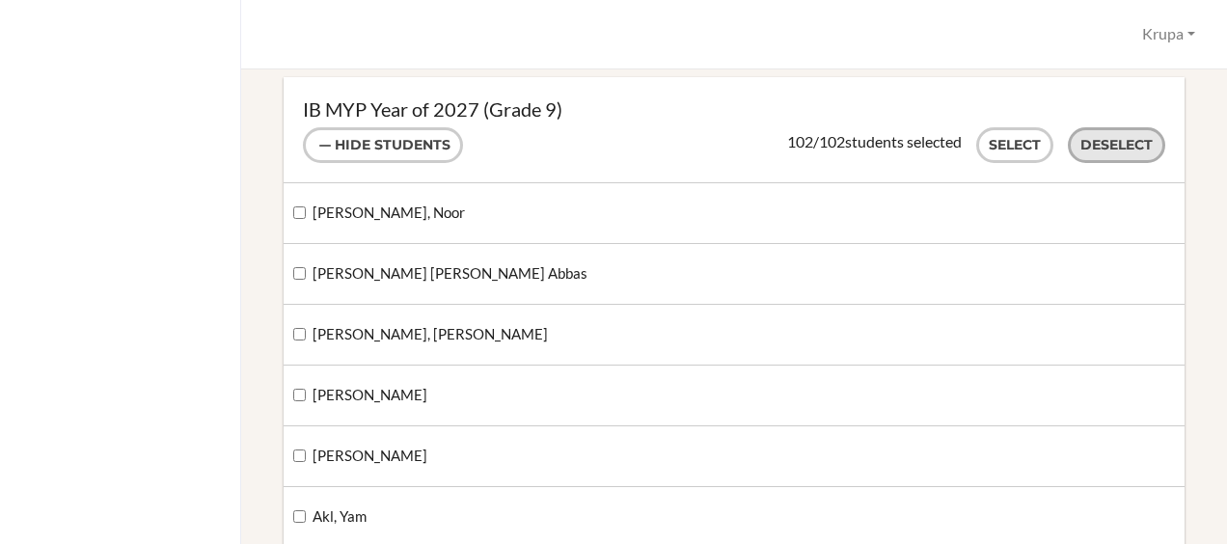
checkbox input "false"
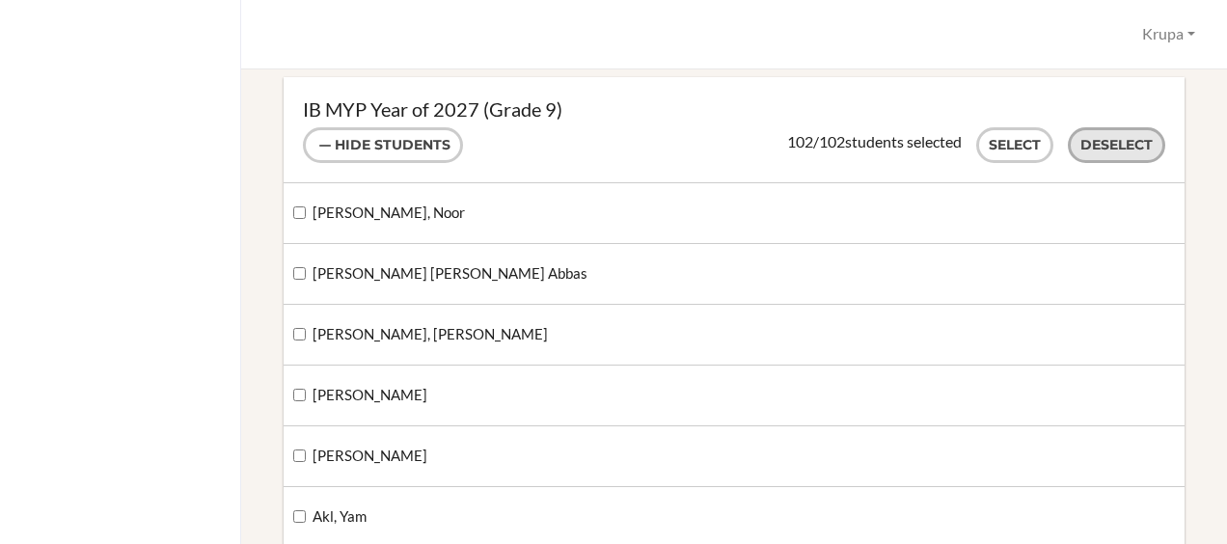
checkbox input "false"
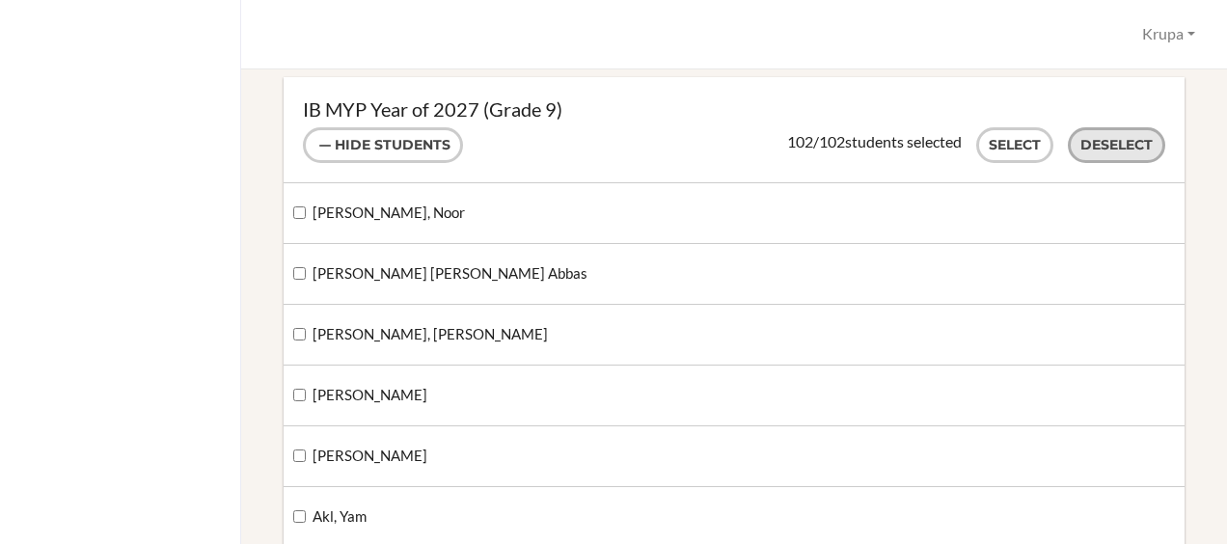
checkbox input "false"
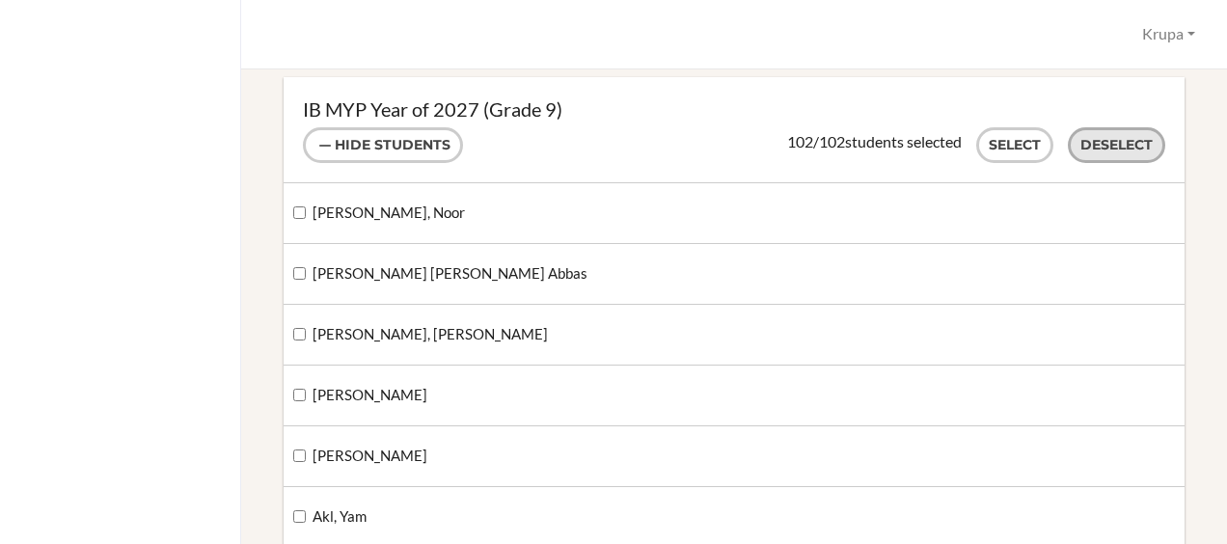
checkbox input "false"
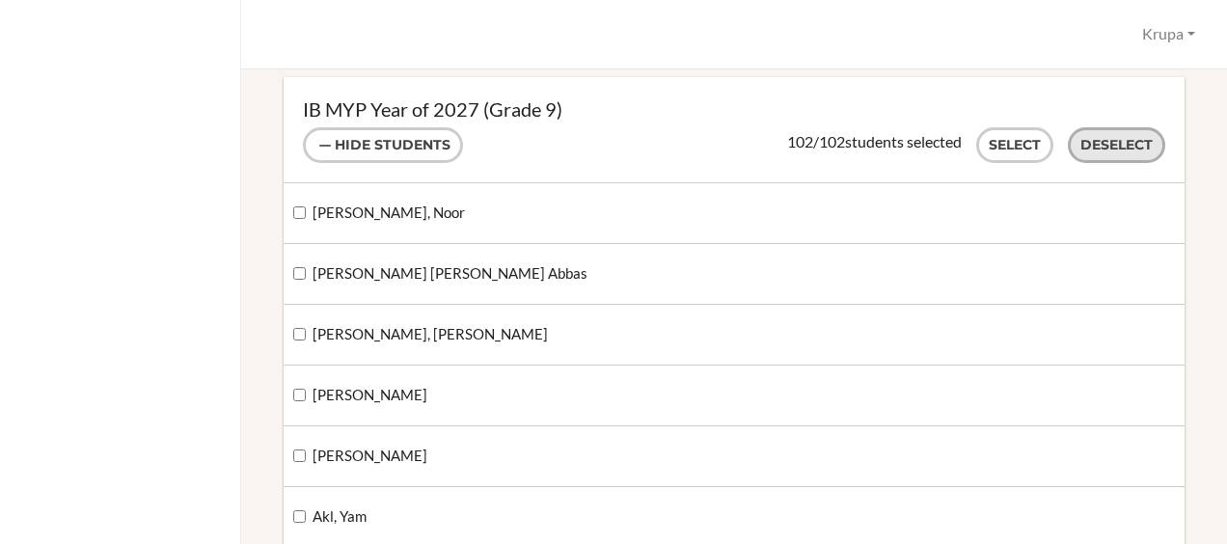
checkbox input "false"
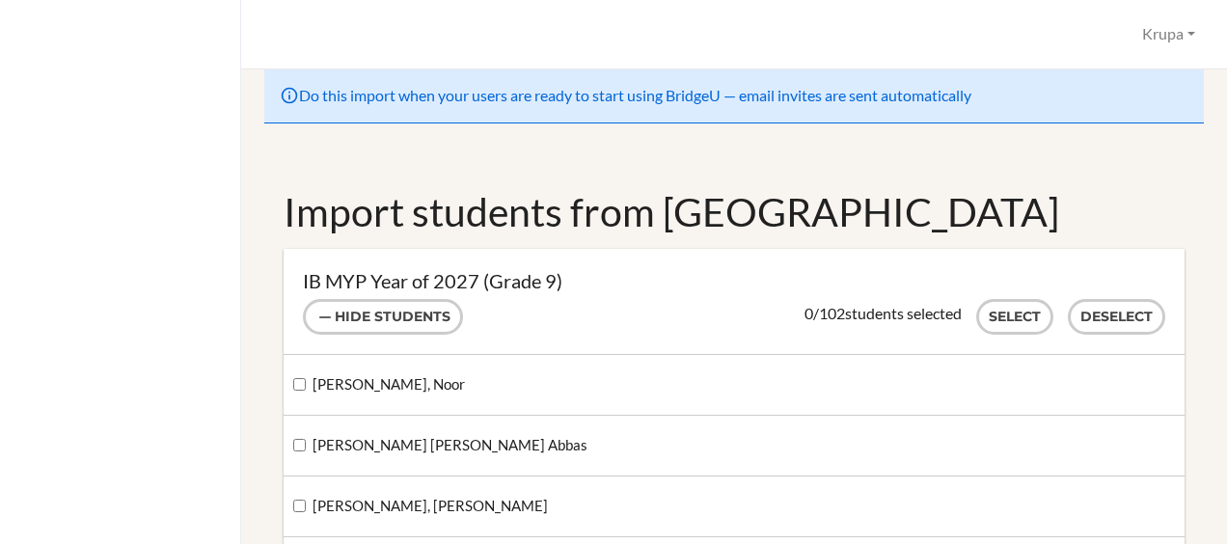
scroll to position [0, 0]
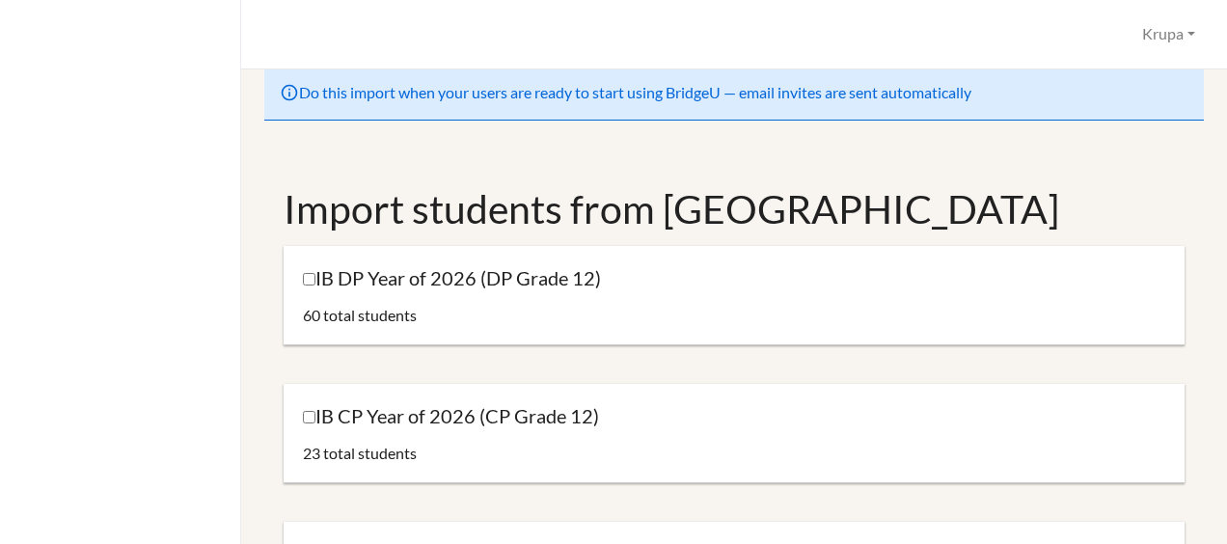
scroll to position [15, 0]
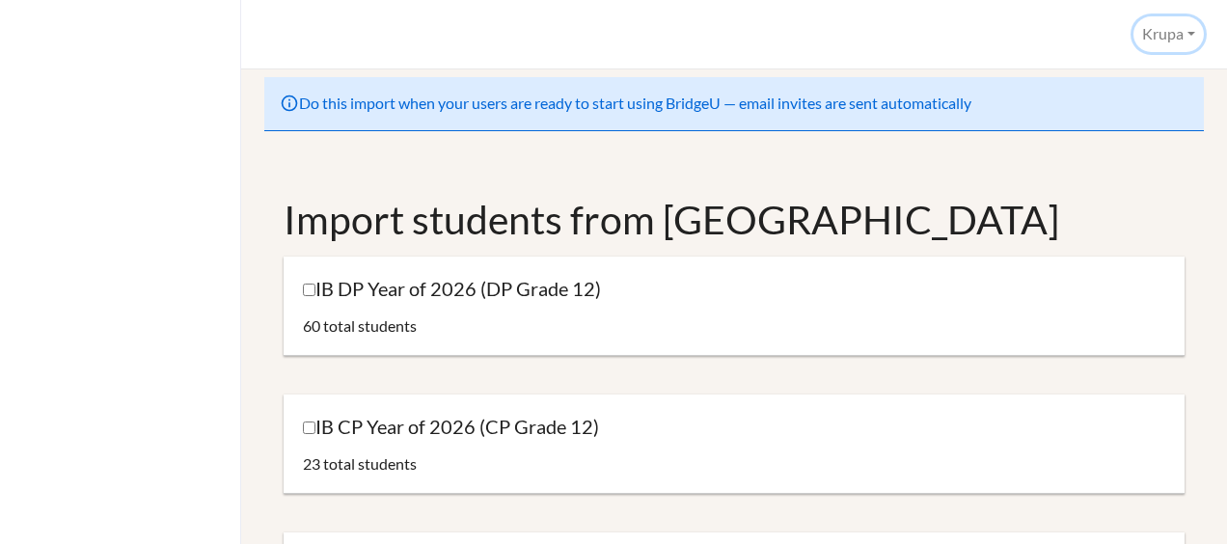
click at [1182, 35] on button "Krupa" at bounding box center [1168, 34] width 70 height 36
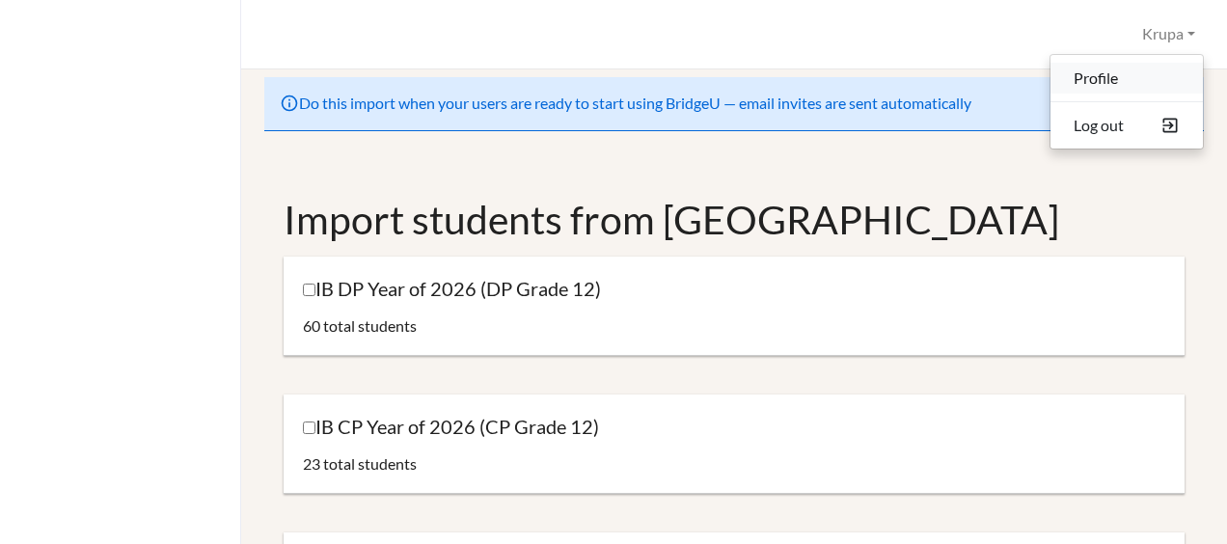
click at [1094, 78] on link "Profile" at bounding box center [1126, 78] width 152 height 31
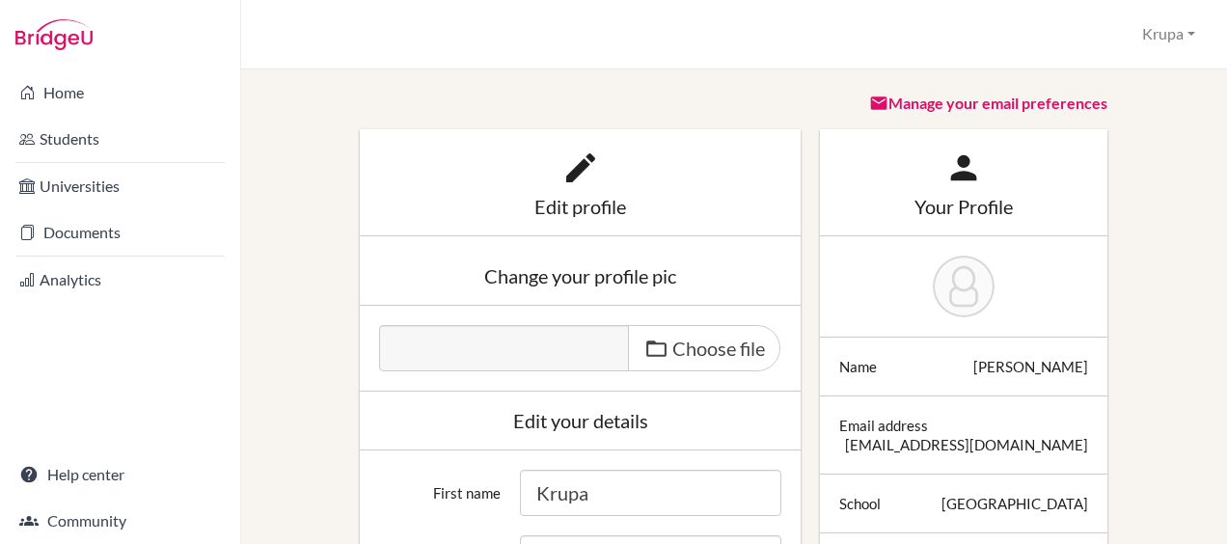
click at [60, 127] on link "Students" at bounding box center [120, 139] width 232 height 39
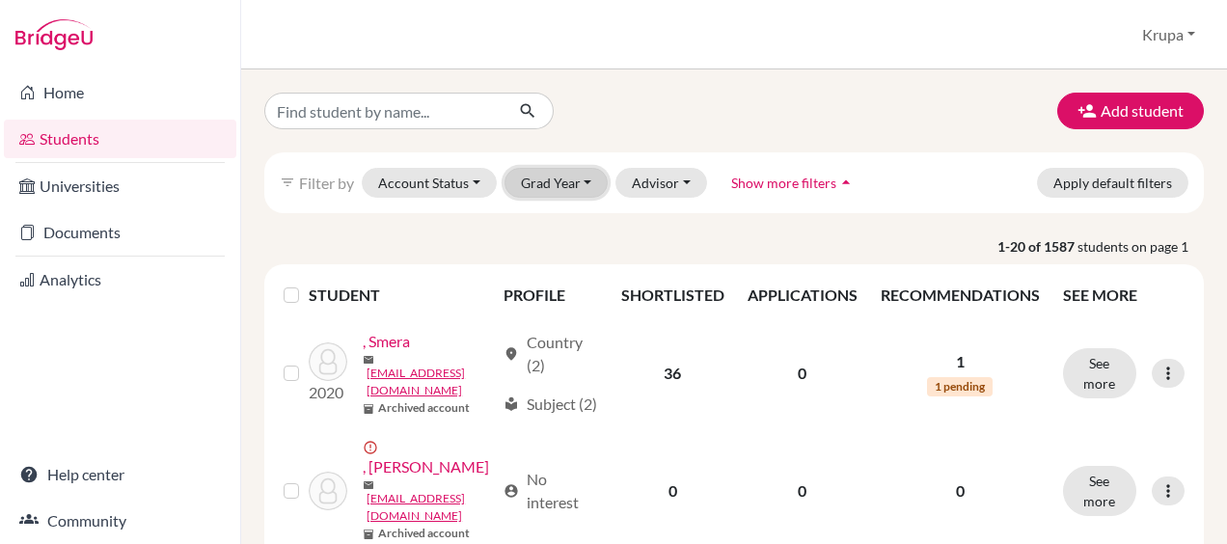
click at [562, 183] on button "Grad Year" at bounding box center [556, 183] width 104 height 30
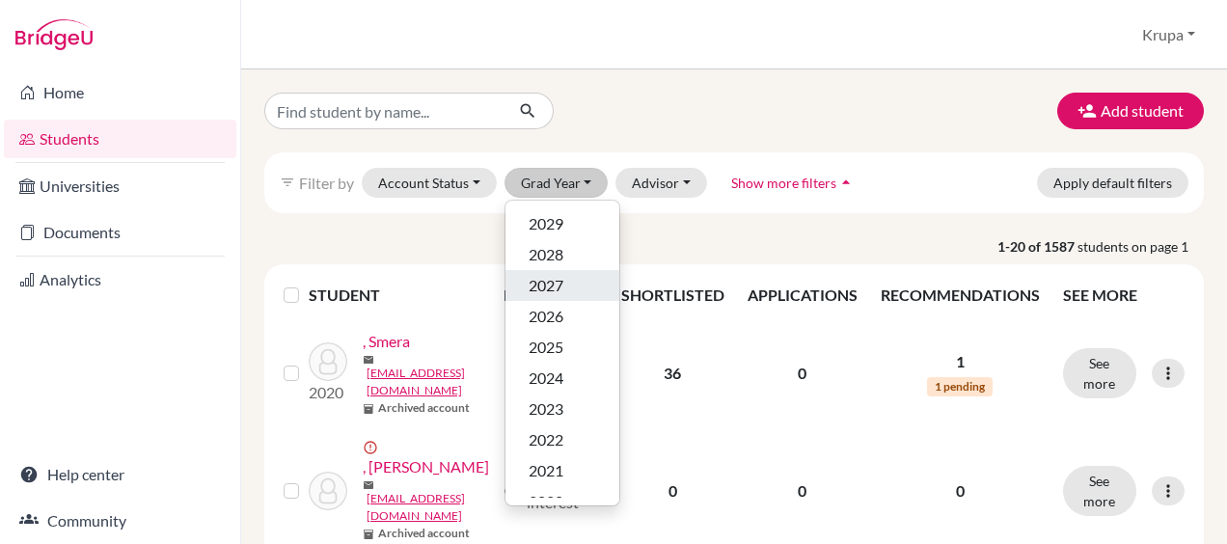
click at [562, 295] on span "2027" at bounding box center [546, 285] width 35 height 23
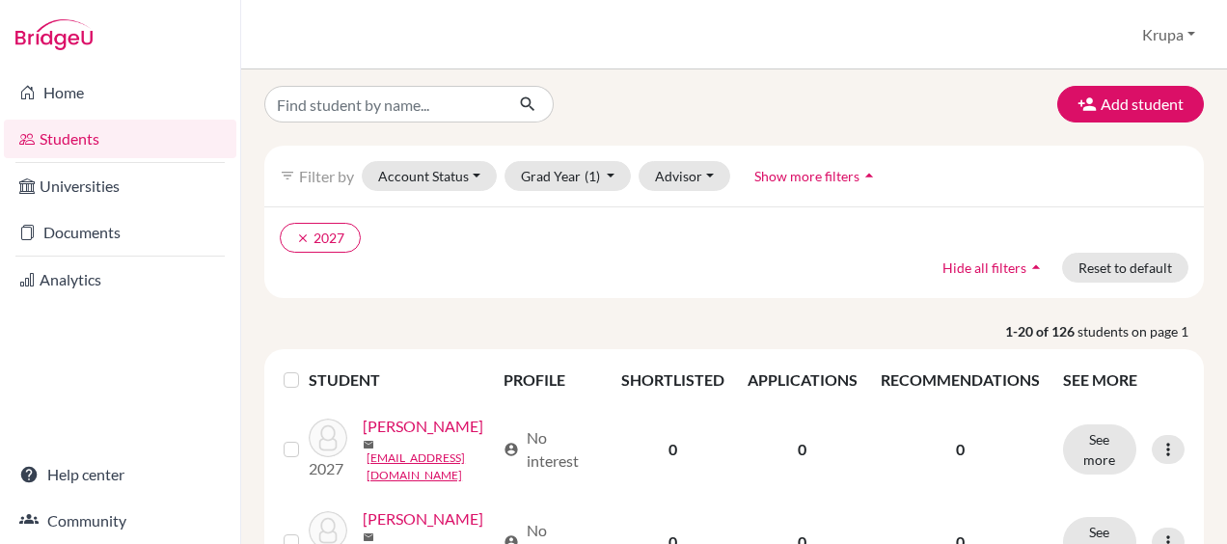
scroll to position [6, 0]
click at [296, 234] on icon "clear" at bounding box center [303, 239] width 14 height 14
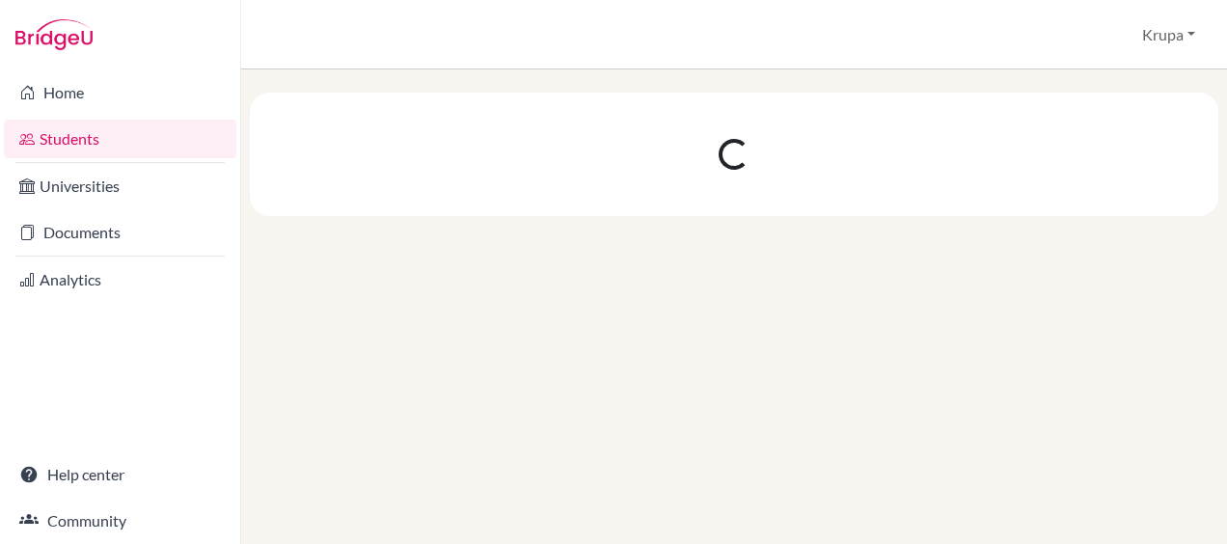
scroll to position [0, 0]
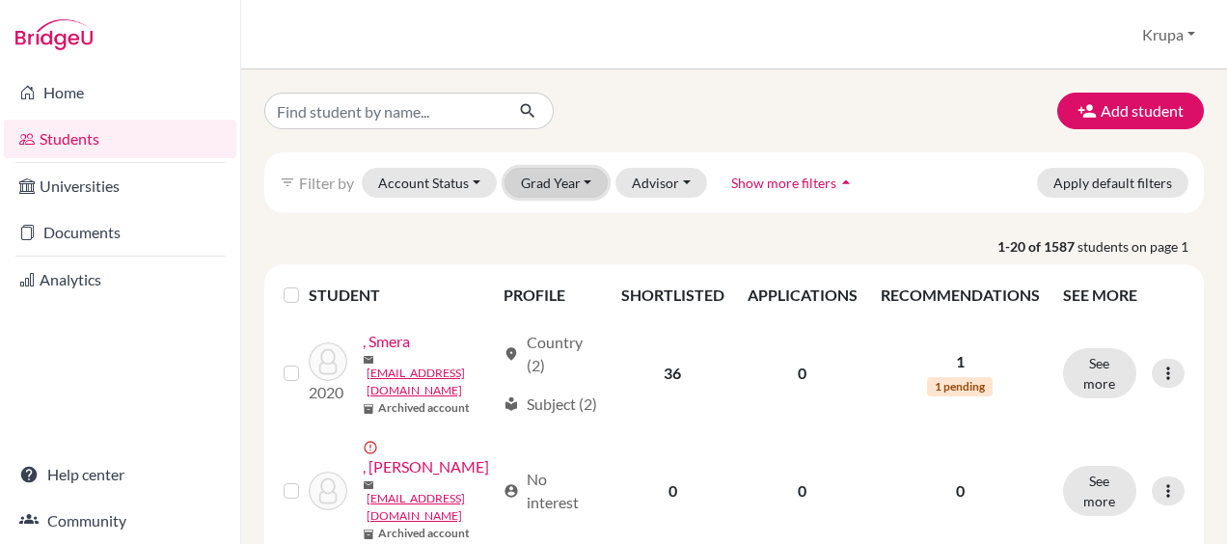
click at [581, 185] on button "Grad Year" at bounding box center [556, 183] width 104 height 30
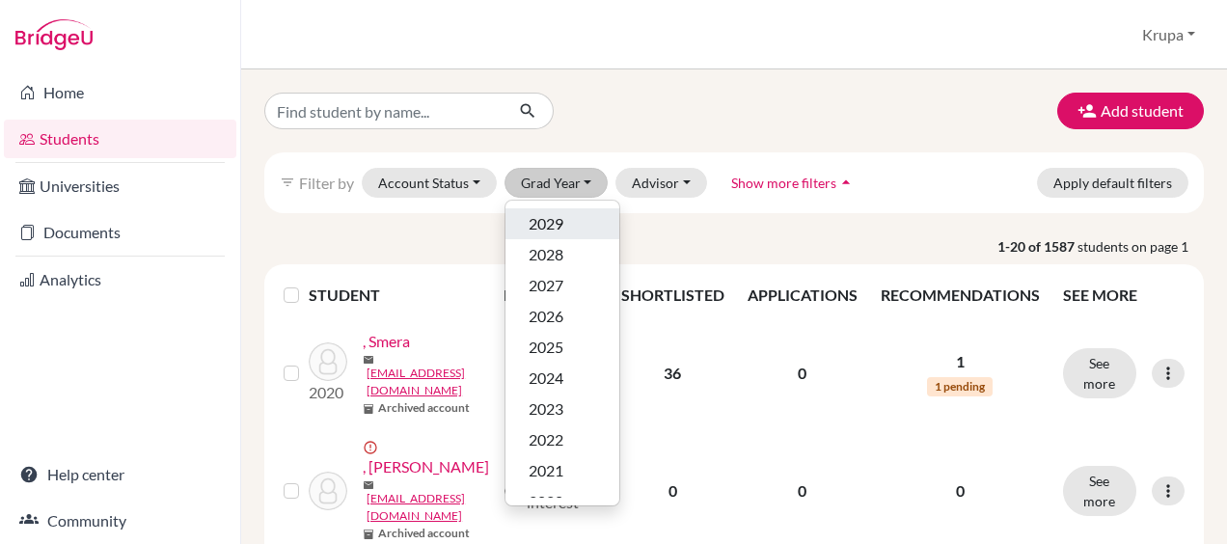
click at [548, 232] on span "2029" at bounding box center [546, 223] width 35 height 23
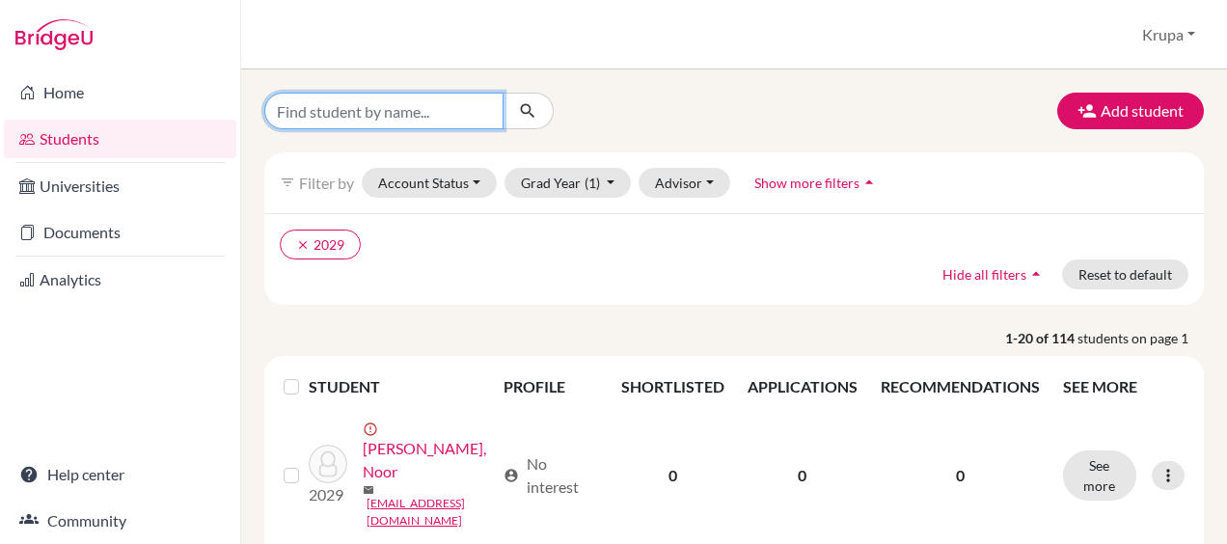
click at [477, 110] on input "Find student by name..." at bounding box center [383, 111] width 239 height 37
type input "ouk"
click button "submit" at bounding box center [528, 111] width 51 height 37
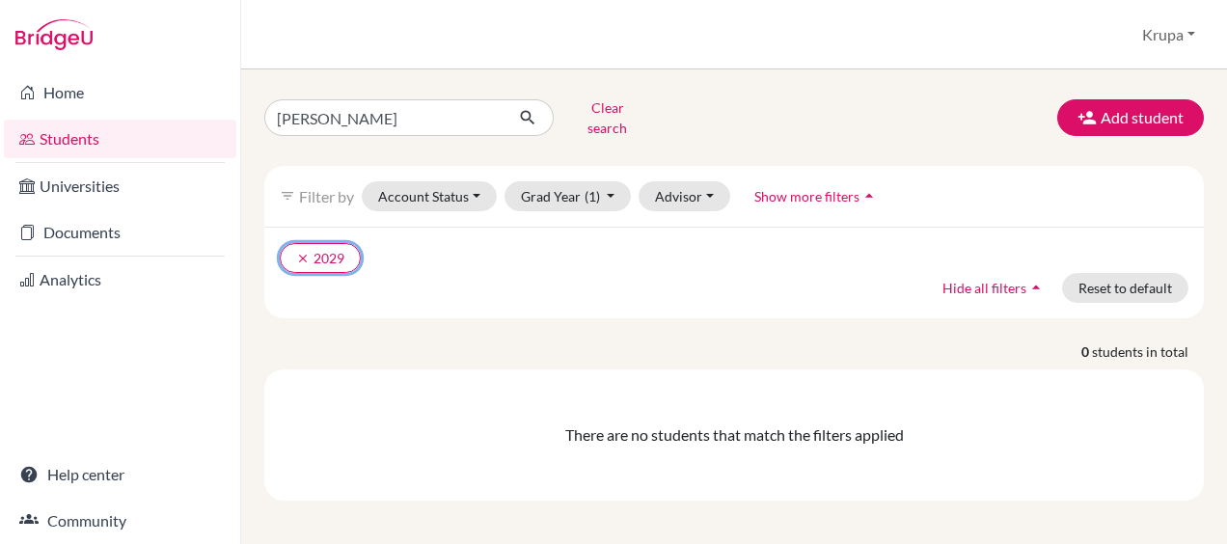
click at [305, 252] on icon "clear" at bounding box center [303, 259] width 14 height 14
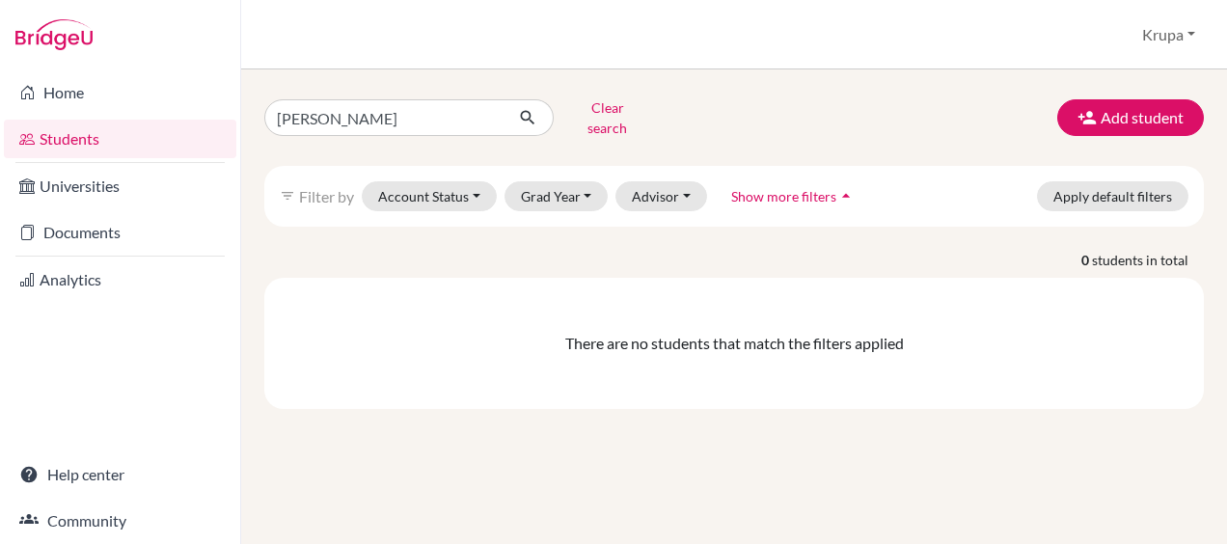
click at [94, 473] on link "Help center" at bounding box center [120, 474] width 232 height 39
click at [566, 181] on button "Grad Year" at bounding box center [556, 196] width 104 height 30
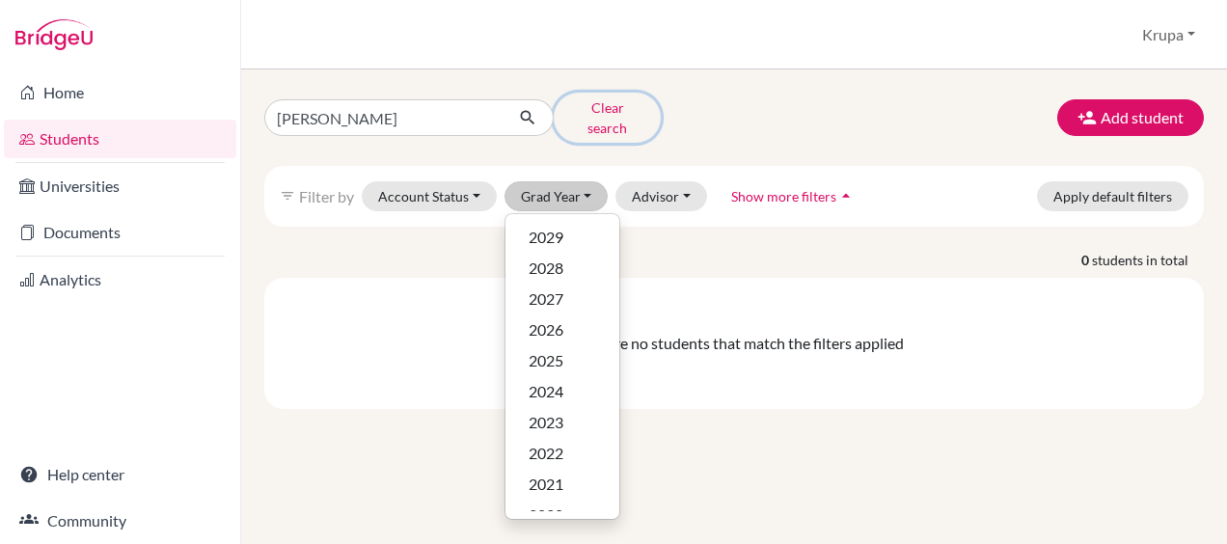
click at [601, 99] on button "Clear search" at bounding box center [607, 118] width 107 height 50
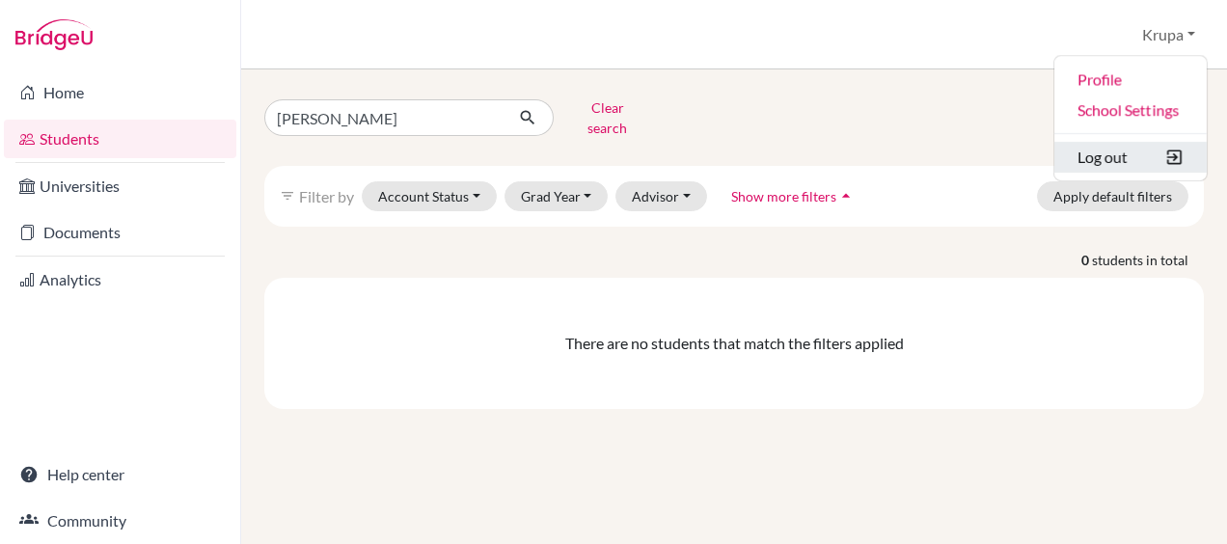
click at [1100, 158] on button "Log out" at bounding box center [1130, 157] width 152 height 31
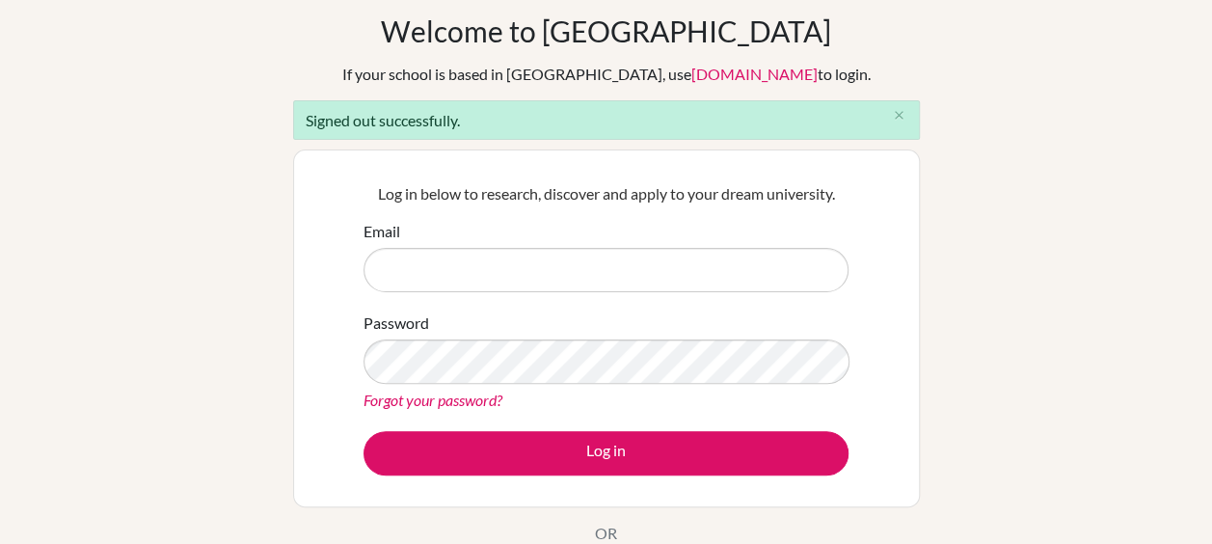
scroll to position [85, 0]
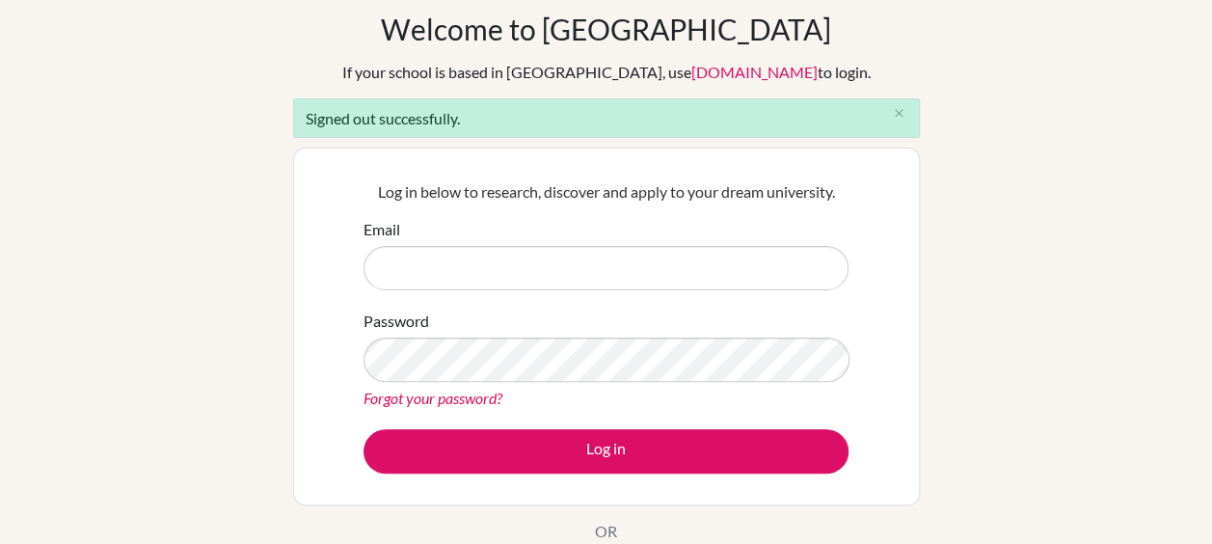
type input "[EMAIL_ADDRESS][DOMAIN_NAME]"
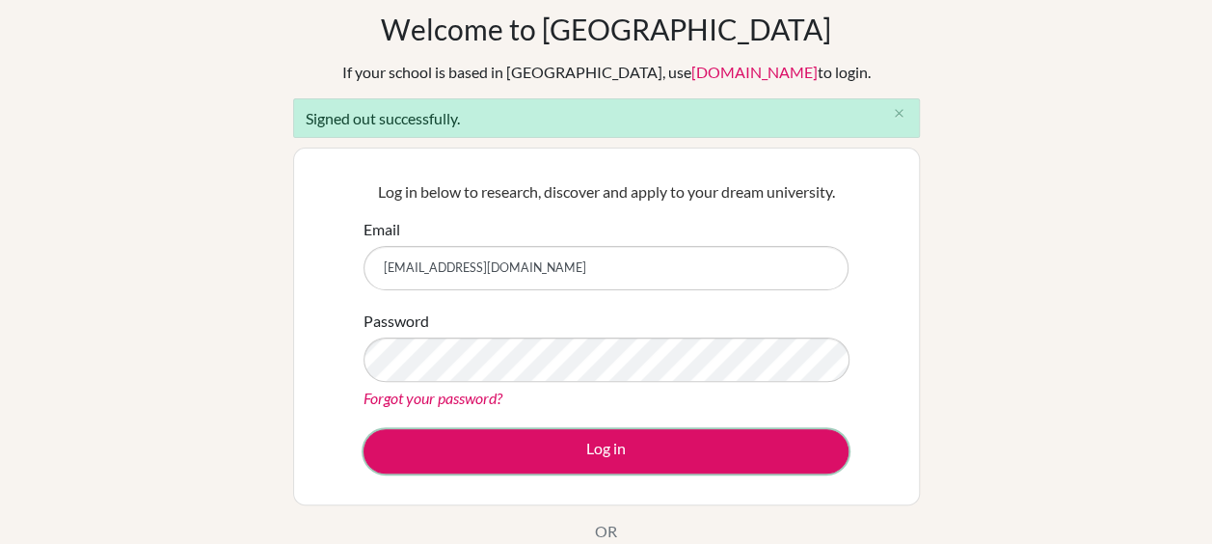
click at [496, 444] on button "Log in" at bounding box center [606, 451] width 485 height 44
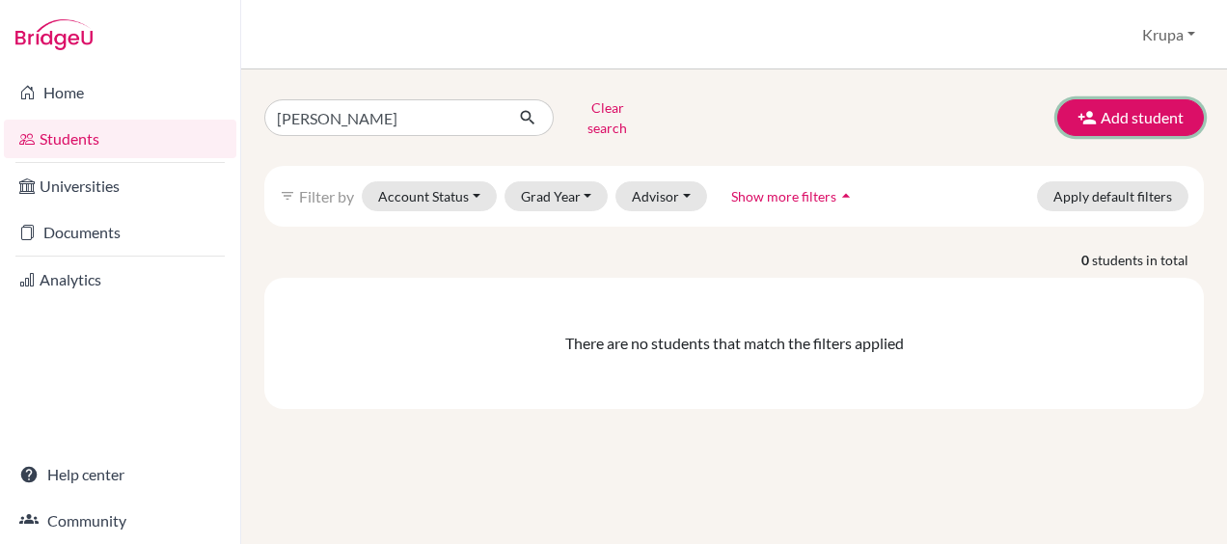
click at [1072, 116] on button "Add student" at bounding box center [1130, 117] width 147 height 37
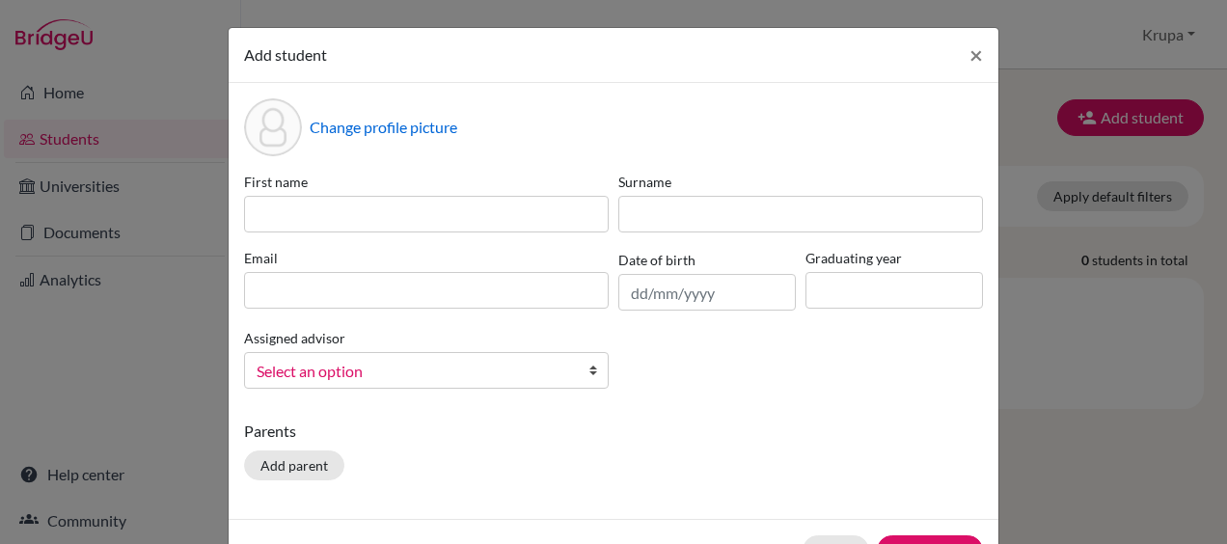
scroll to position [62, 0]
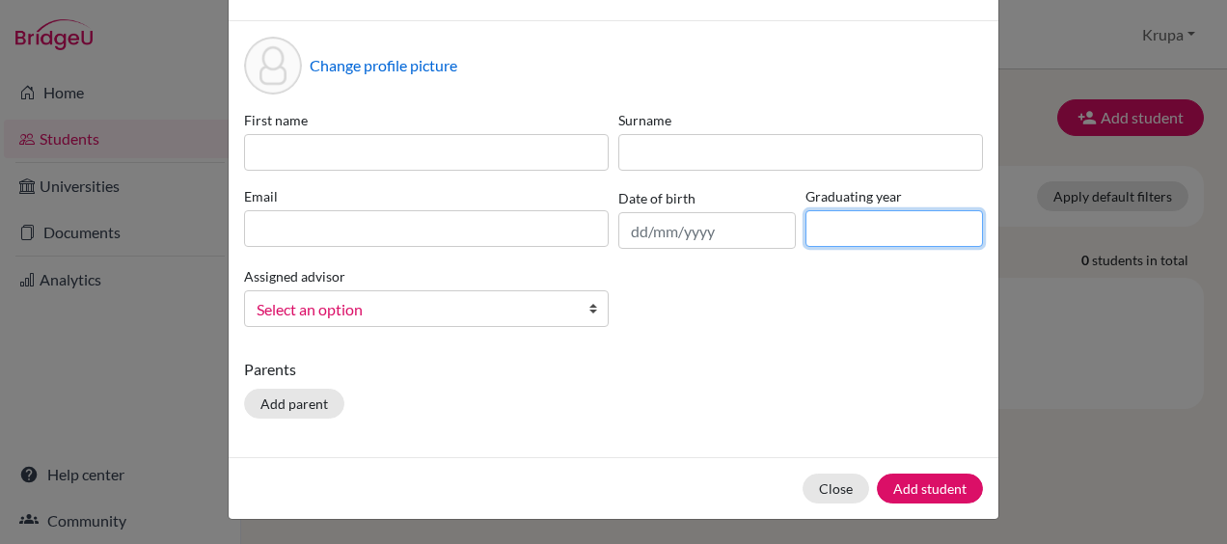
click at [849, 226] on input at bounding box center [893, 228] width 177 height 37
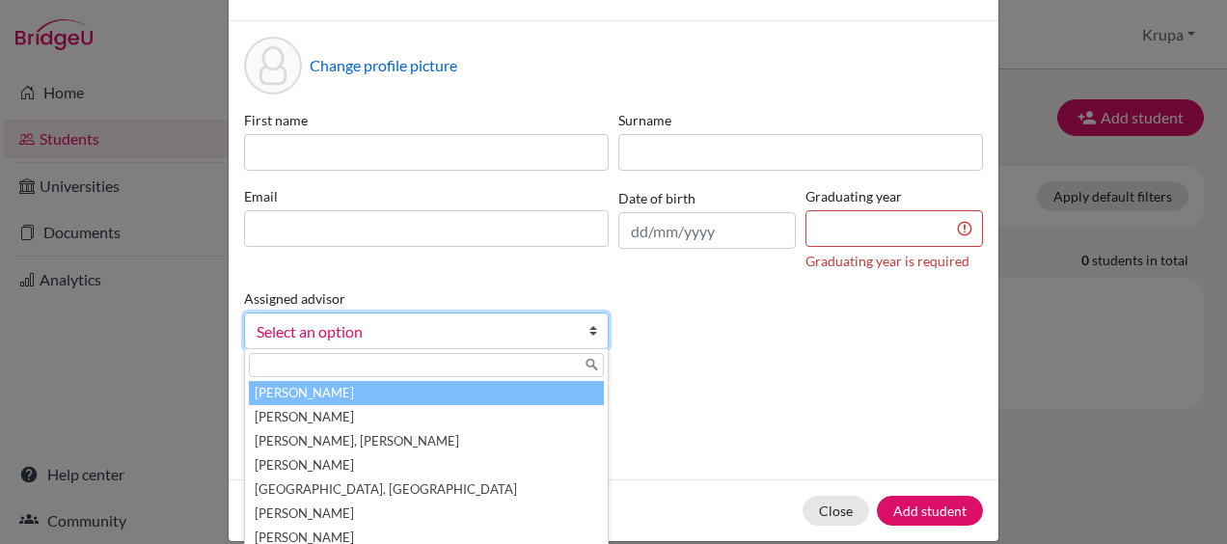
click at [505, 311] on div "Assigned advisor [PERSON_NAME], [PERSON_NAME], [PERSON_NAME] [PERSON_NAME], [PE…" at bounding box center [426, 317] width 374 height 63
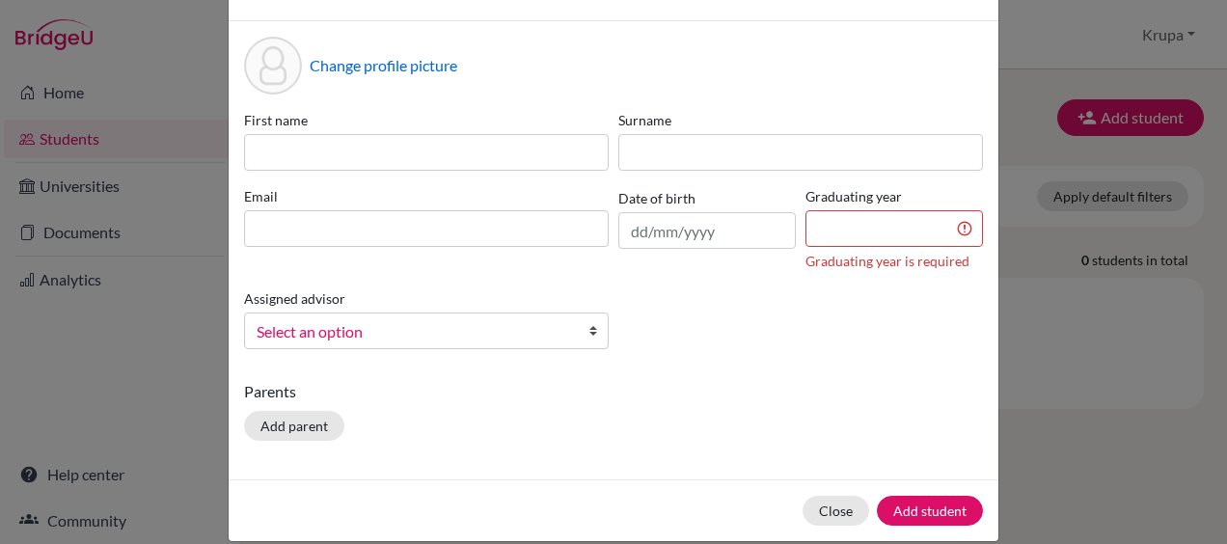
click at [505, 311] on div "Assigned advisor [PERSON_NAME], [PERSON_NAME], [PERSON_NAME] [PERSON_NAME], [PE…" at bounding box center [426, 317] width 374 height 63
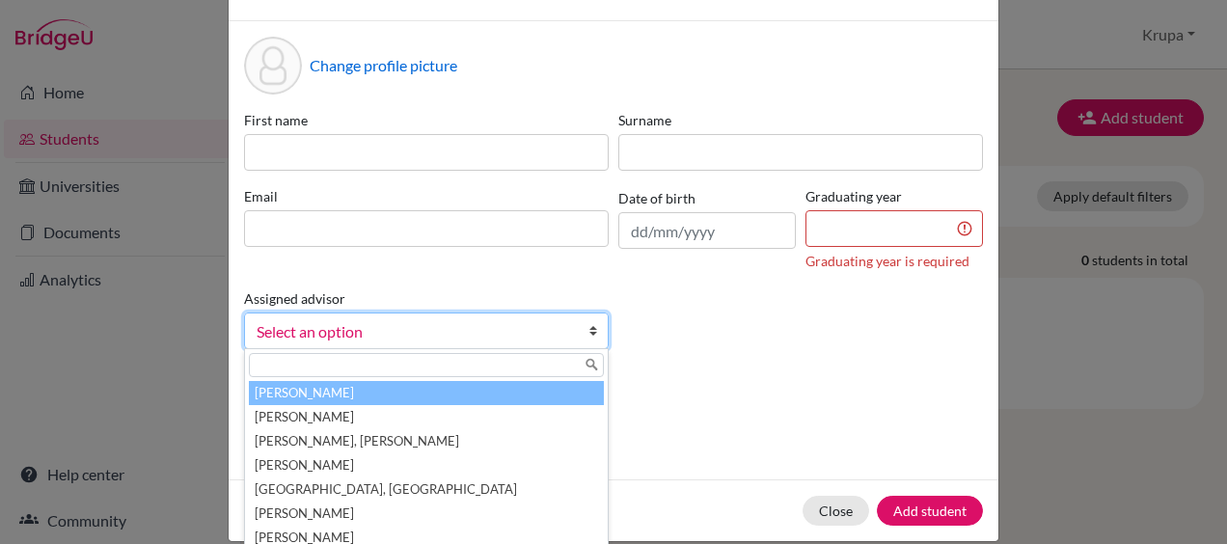
click at [505, 319] on span "Select an option" at bounding box center [414, 331] width 314 height 25
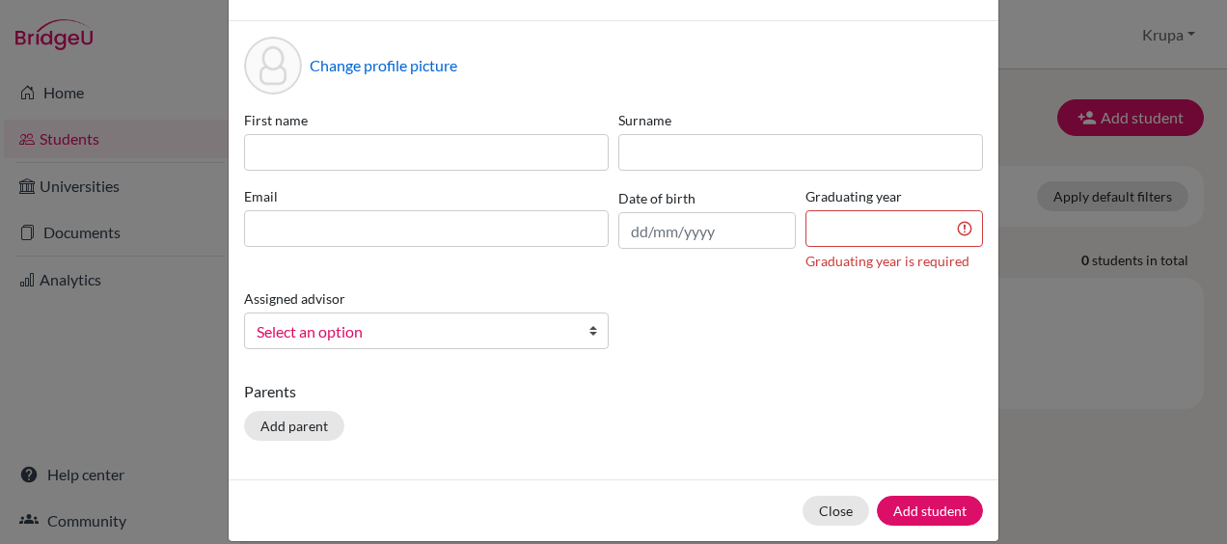
click at [505, 319] on span "Select an option" at bounding box center [414, 331] width 314 height 25
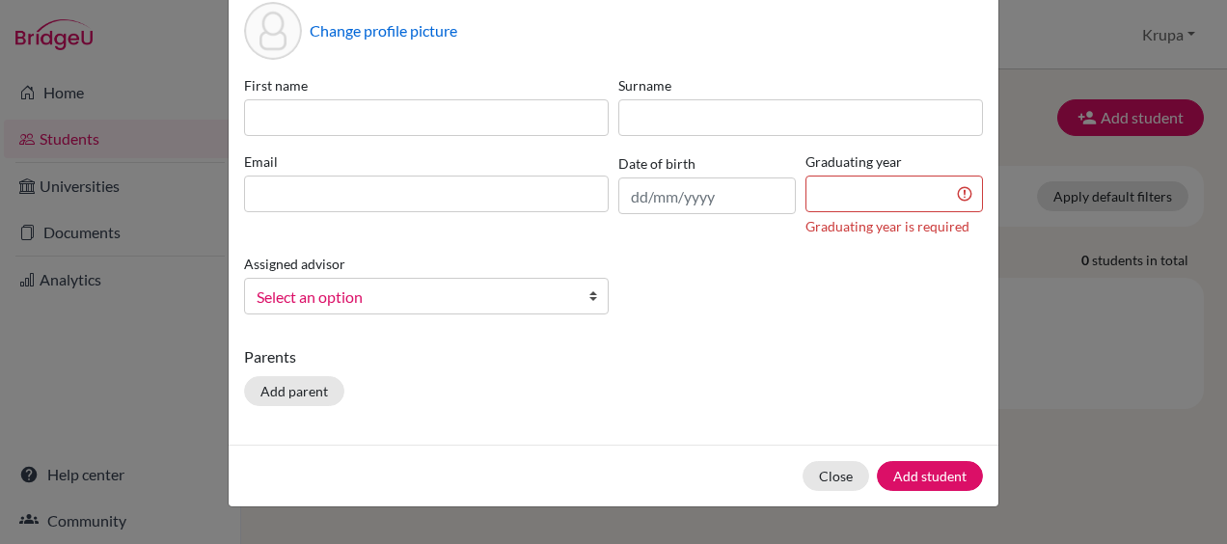
scroll to position [95, 0]
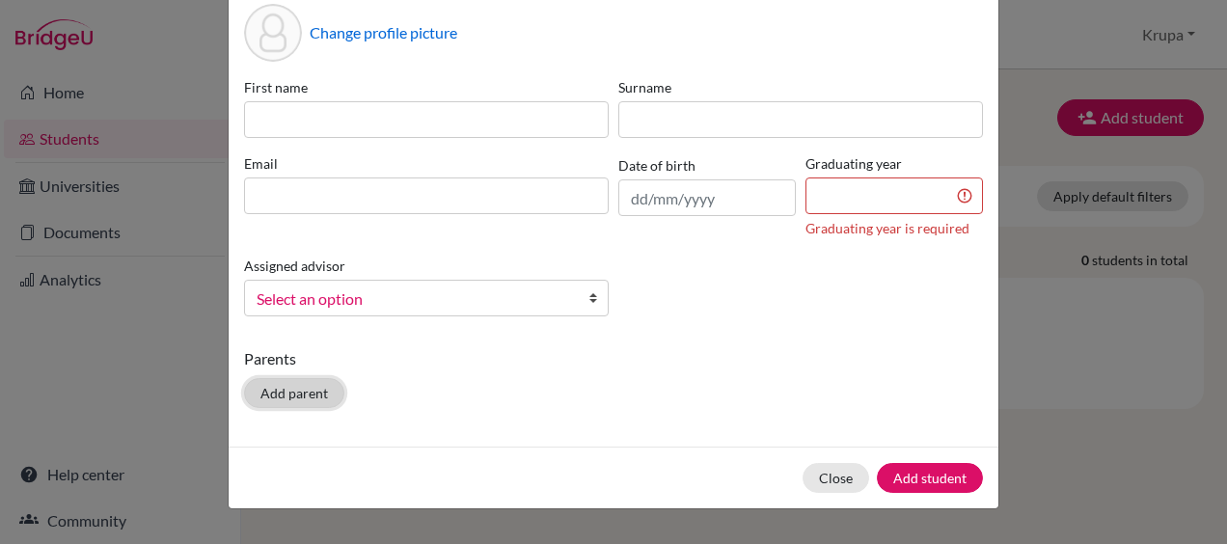
click at [306, 392] on button "Add parent" at bounding box center [294, 393] width 100 height 30
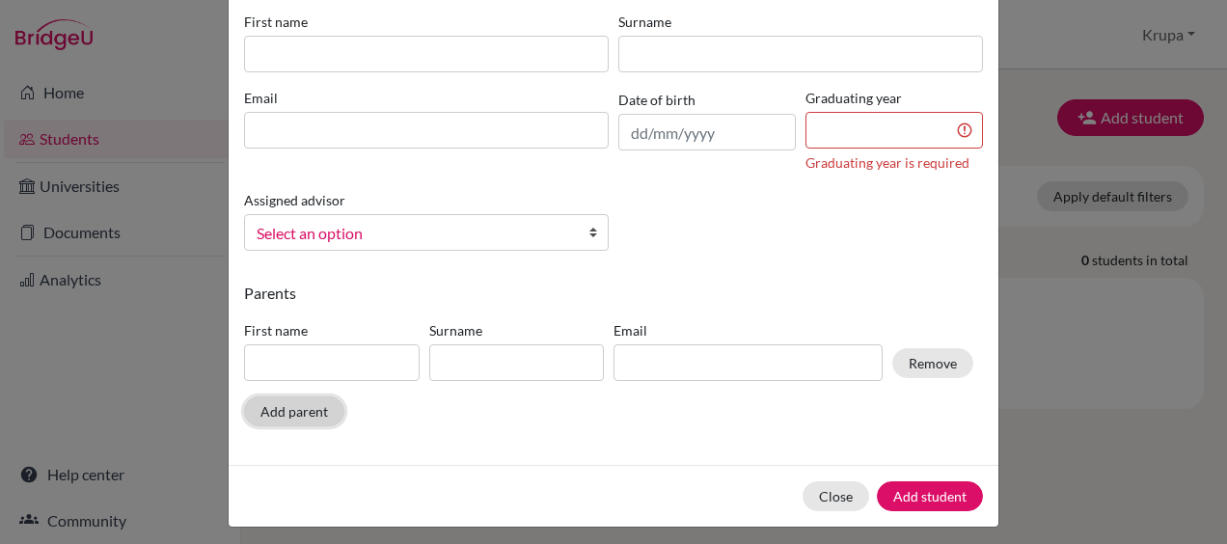
scroll to position [167, 0]
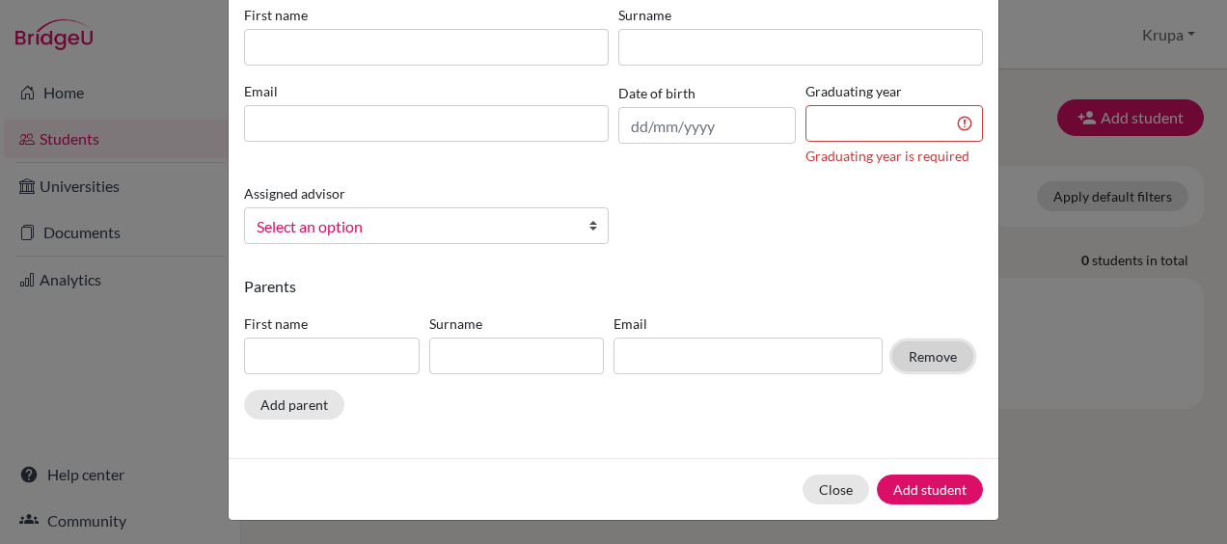
click at [949, 350] on button "Remove" at bounding box center [932, 356] width 81 height 30
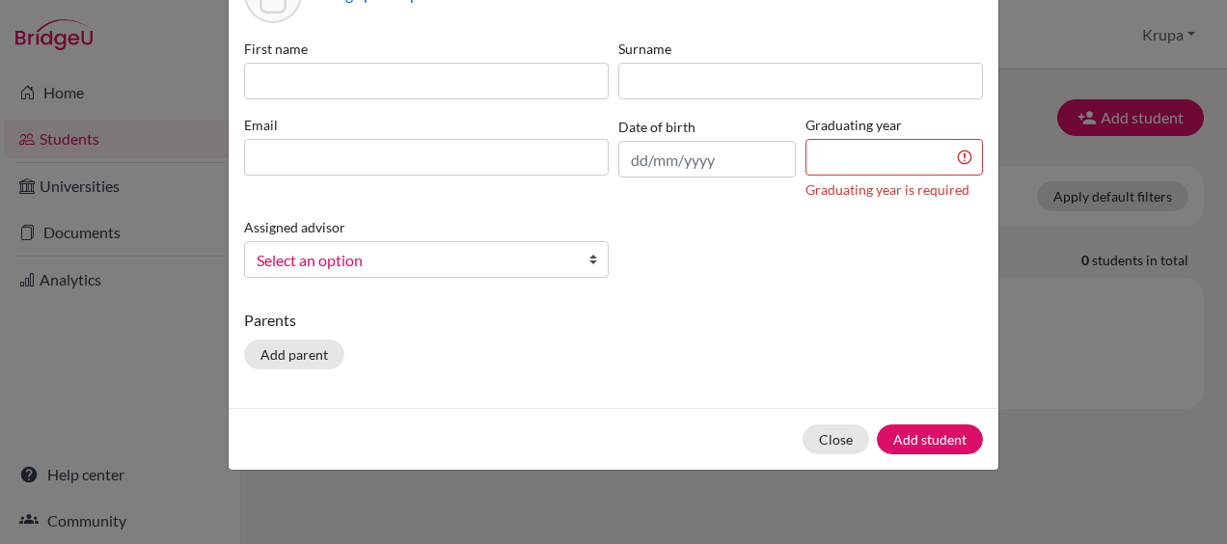
scroll to position [0, 0]
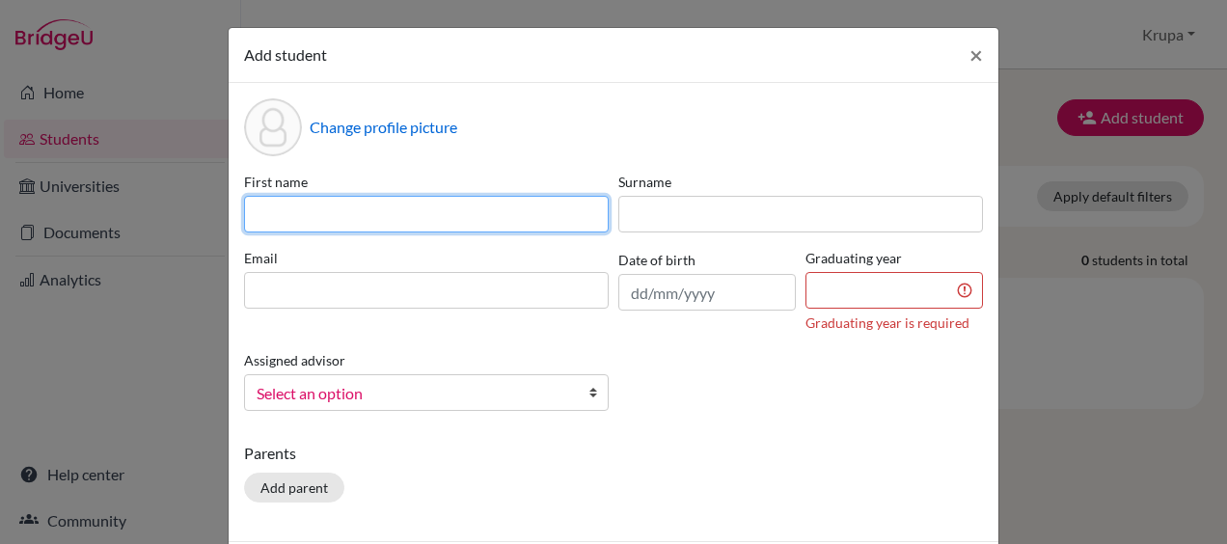
click at [387, 206] on input at bounding box center [426, 214] width 365 height 37
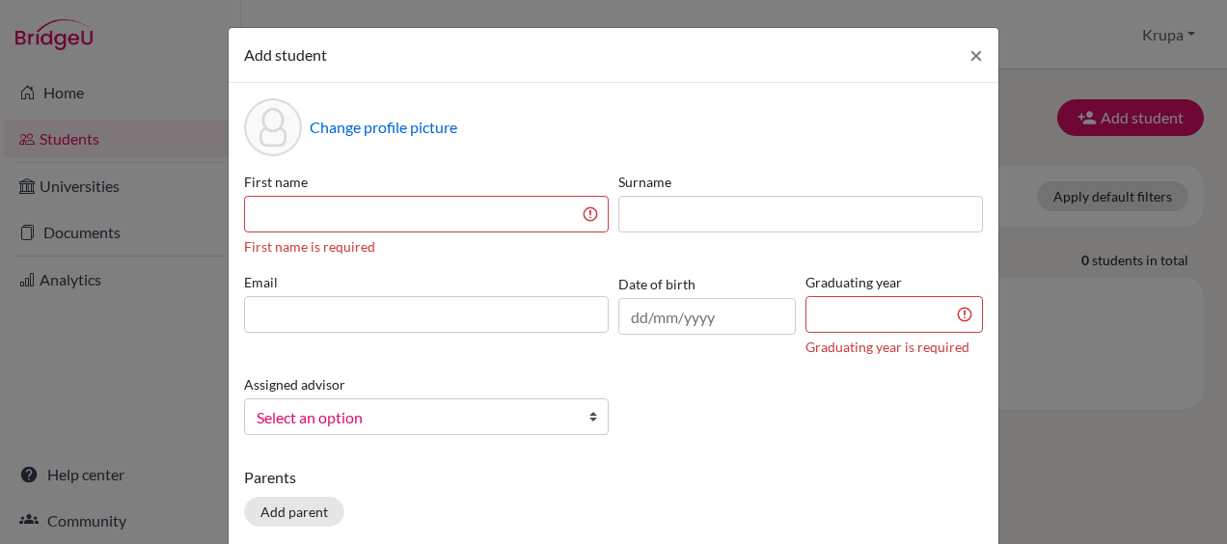
click at [458, 126] on input "file" at bounding box center [457, 130] width 295 height 29
click at [969, 68] on span "×" at bounding box center [976, 55] width 14 height 28
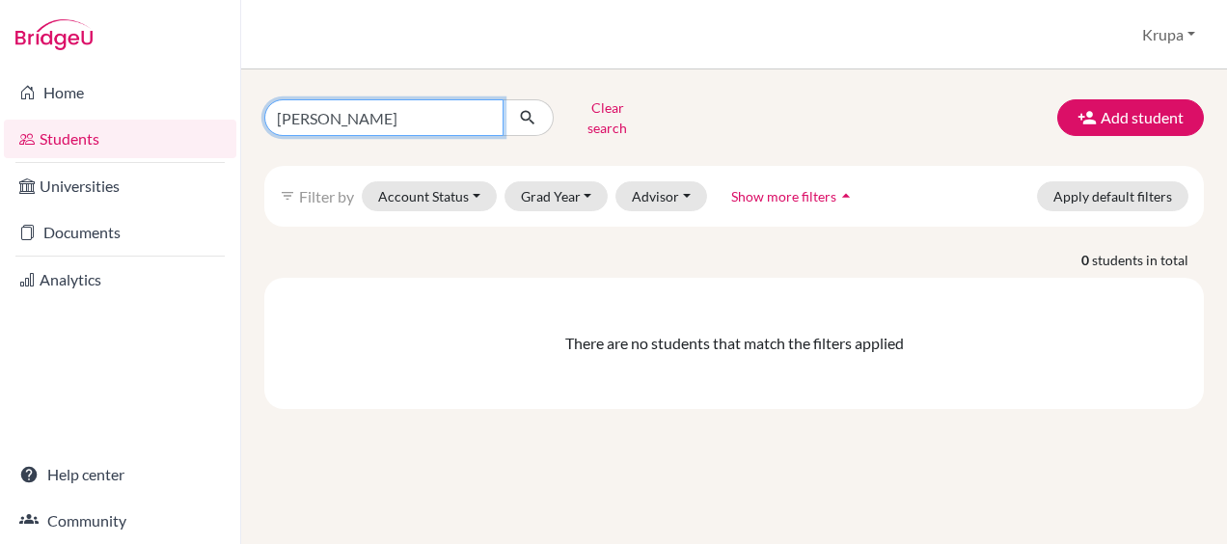
click at [483, 108] on input "[PERSON_NAME]" at bounding box center [383, 117] width 239 height 37
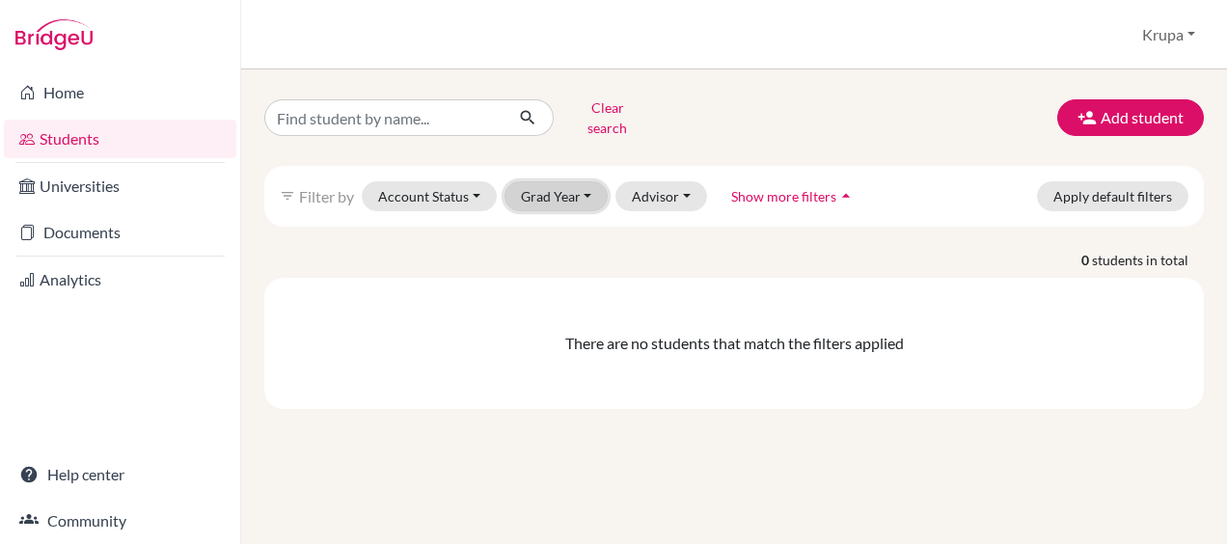
click at [540, 181] on button "Grad Year" at bounding box center [556, 196] width 104 height 30
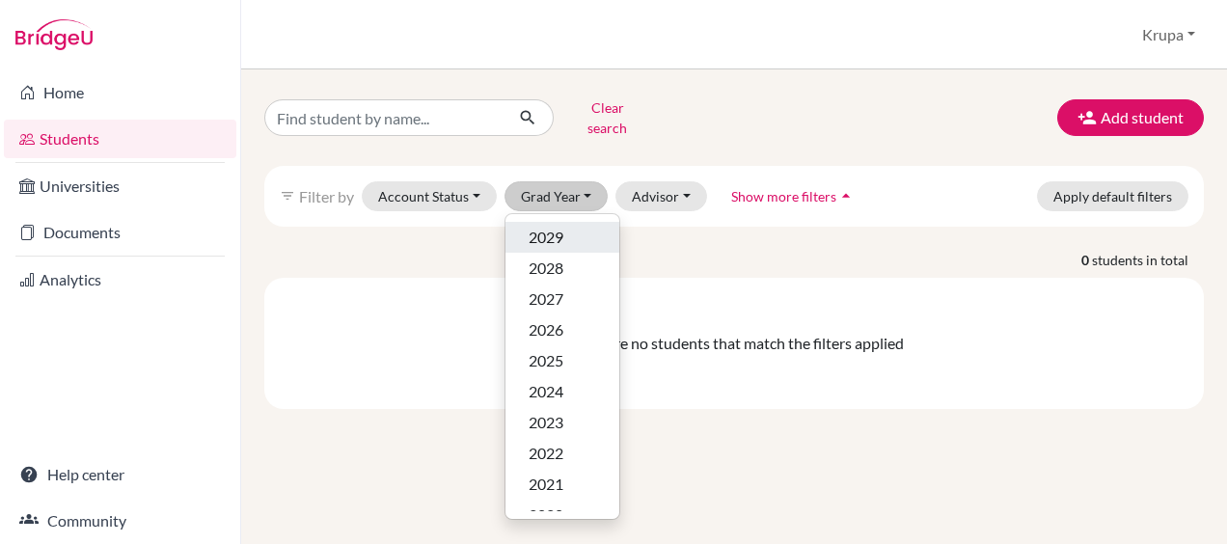
click at [558, 226] on span "2029" at bounding box center [546, 237] width 35 height 23
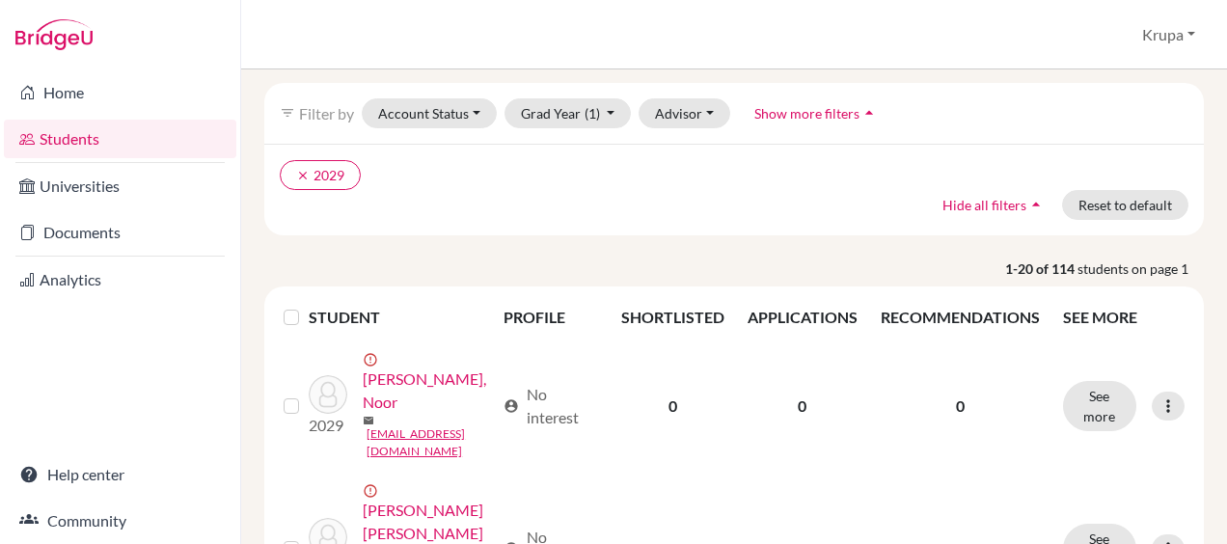
scroll to position [96, 0]
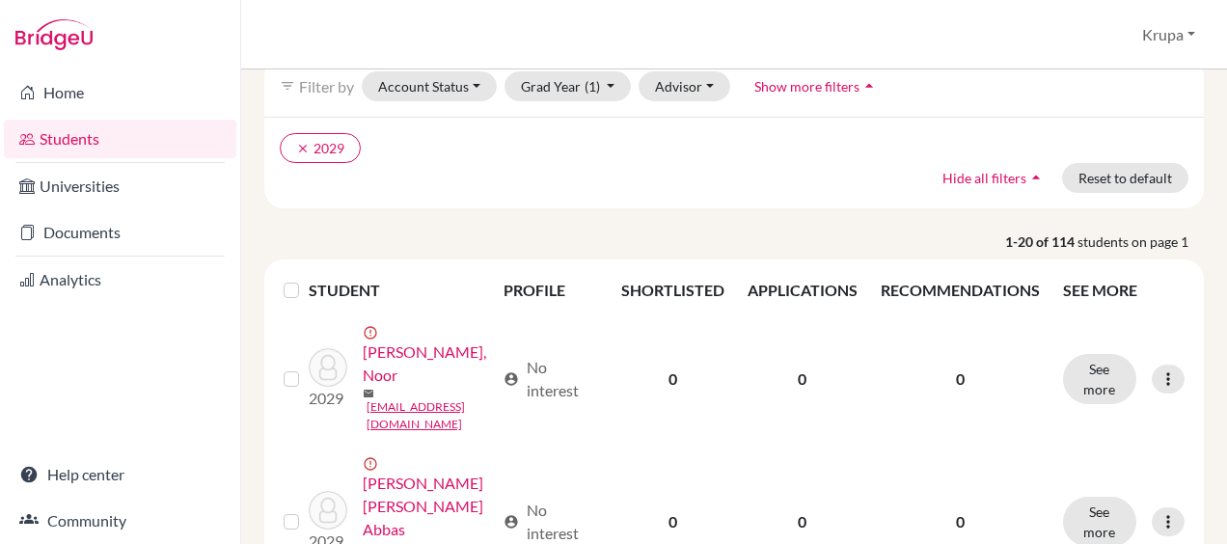
click at [363, 387] on link "[PERSON_NAME], Noor" at bounding box center [429, 363] width 132 height 46
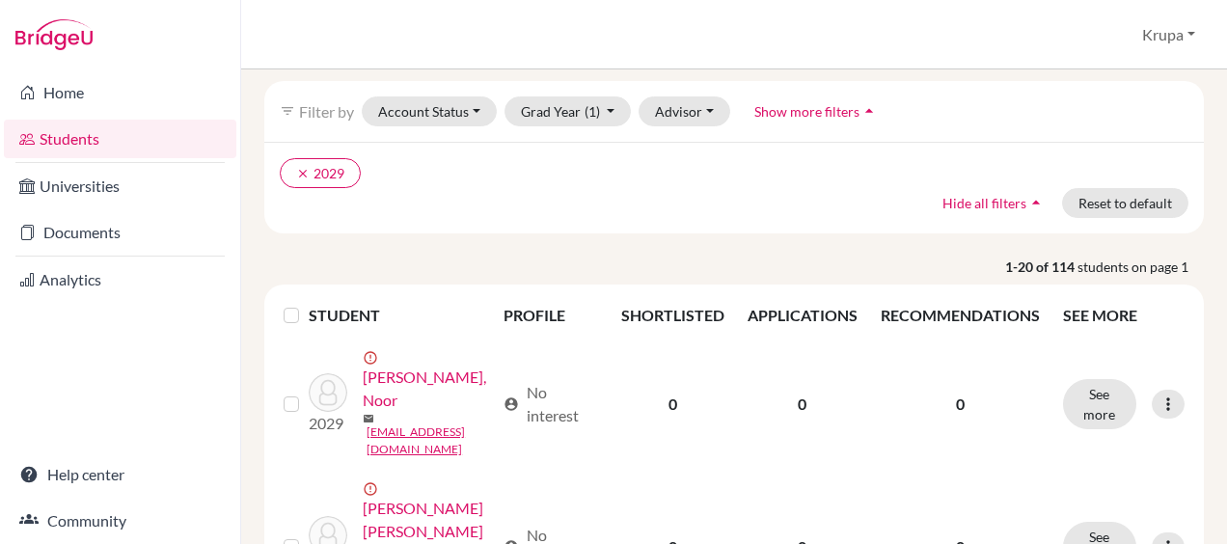
scroll to position [97, 0]
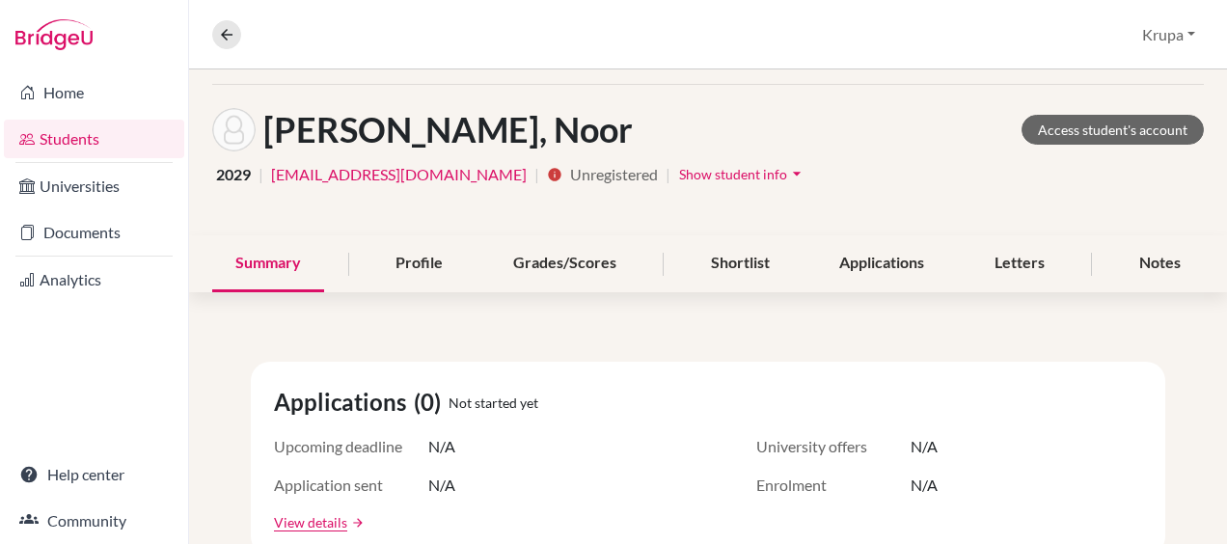
scroll to position [96, 0]
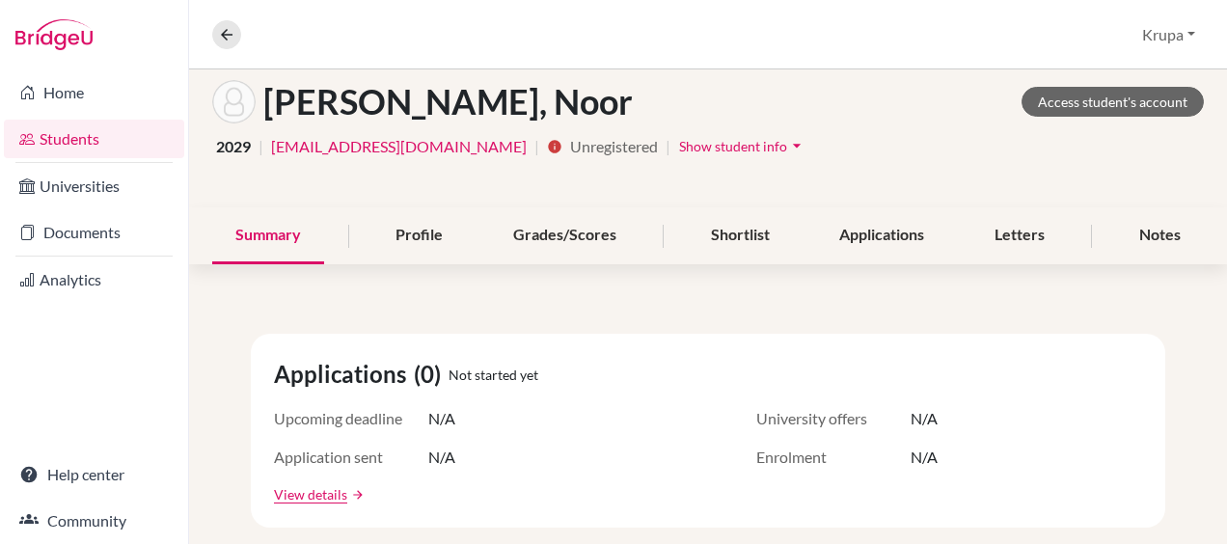
click at [436, 233] on div "Profile" at bounding box center [419, 235] width 94 height 57
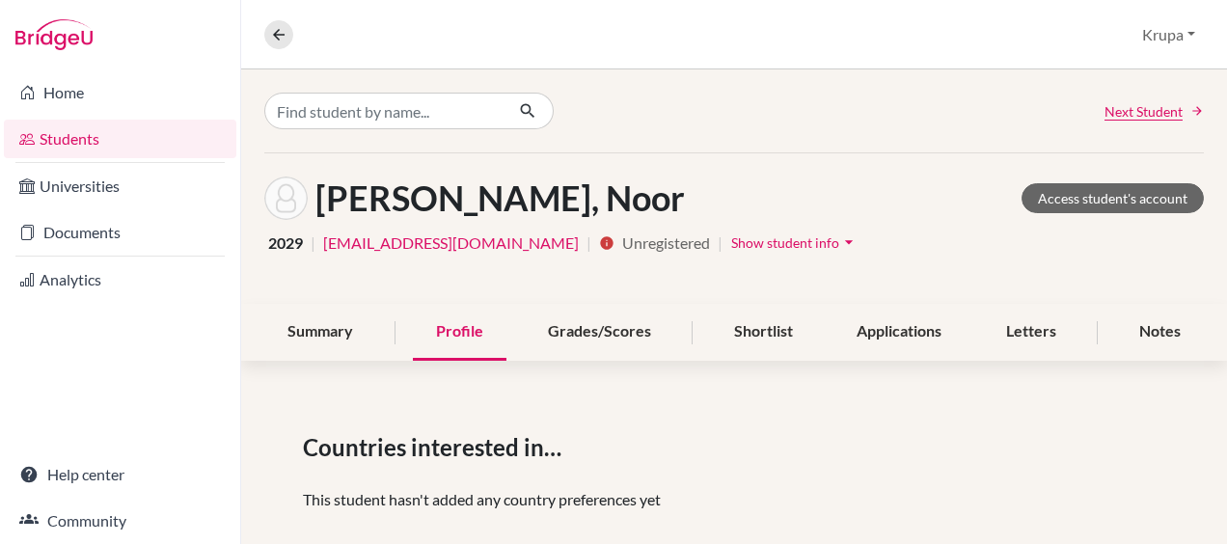
click at [787, 235] on span "Show student info" at bounding box center [785, 242] width 108 height 16
